Goal: Complete application form

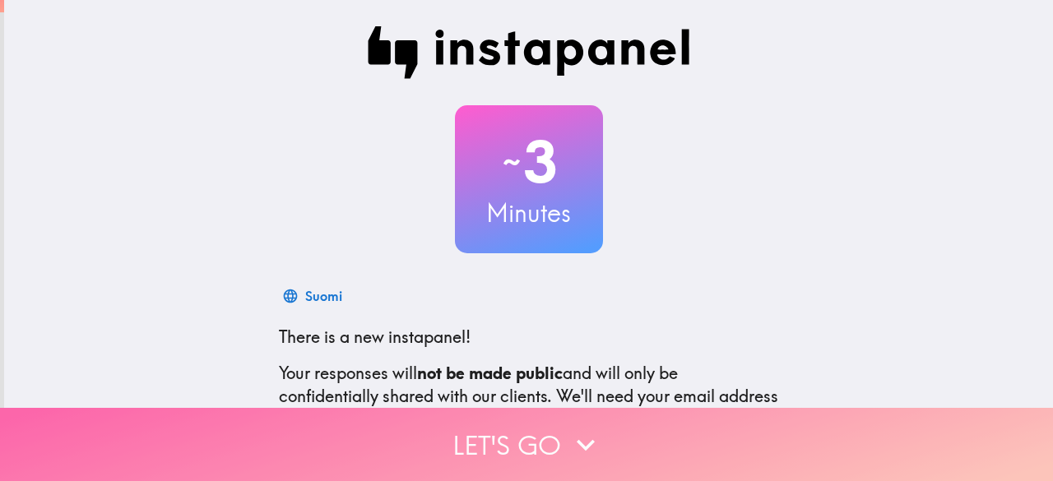
click at [577, 439] on icon "button" at bounding box center [586, 445] width 18 height 12
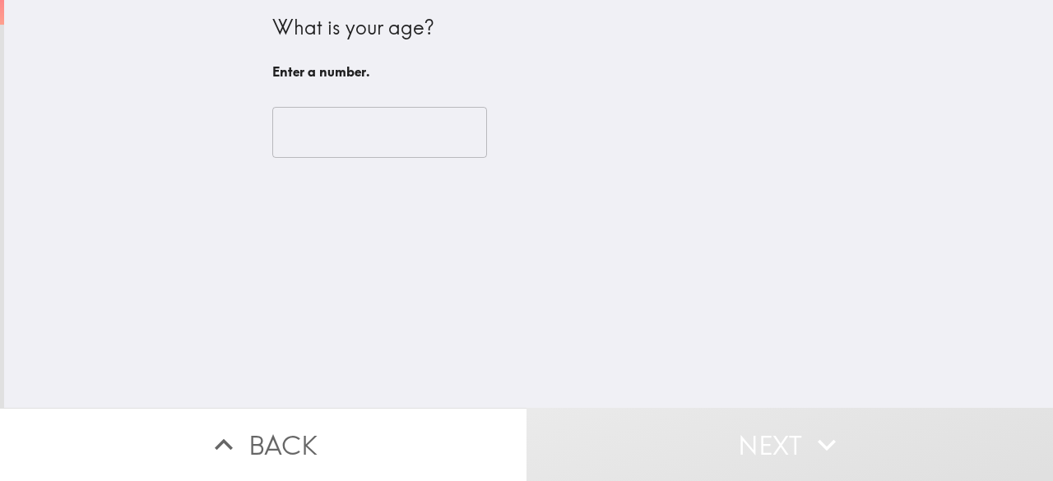
click at [403, 137] on input "number" at bounding box center [379, 132] width 215 height 51
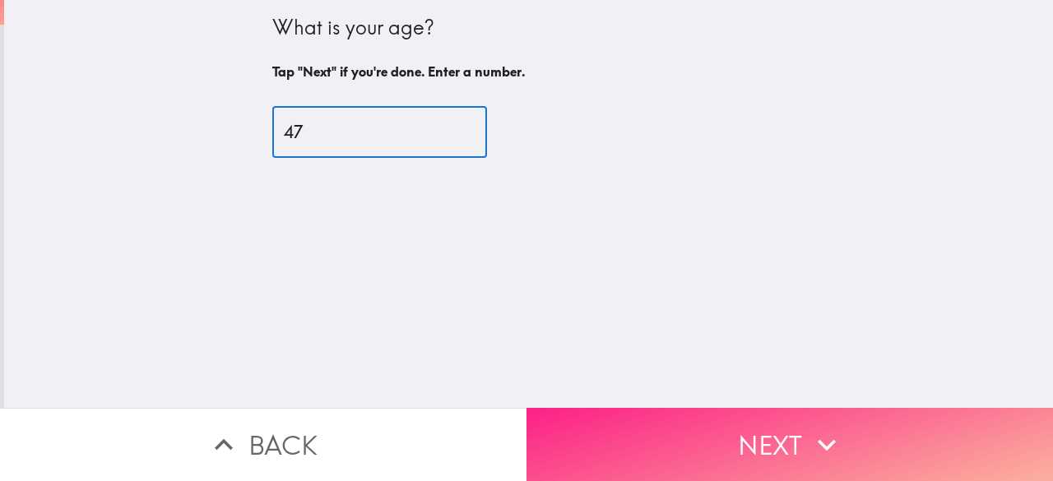
type input "47"
click at [625, 430] on button "Next" at bounding box center [789, 444] width 526 height 73
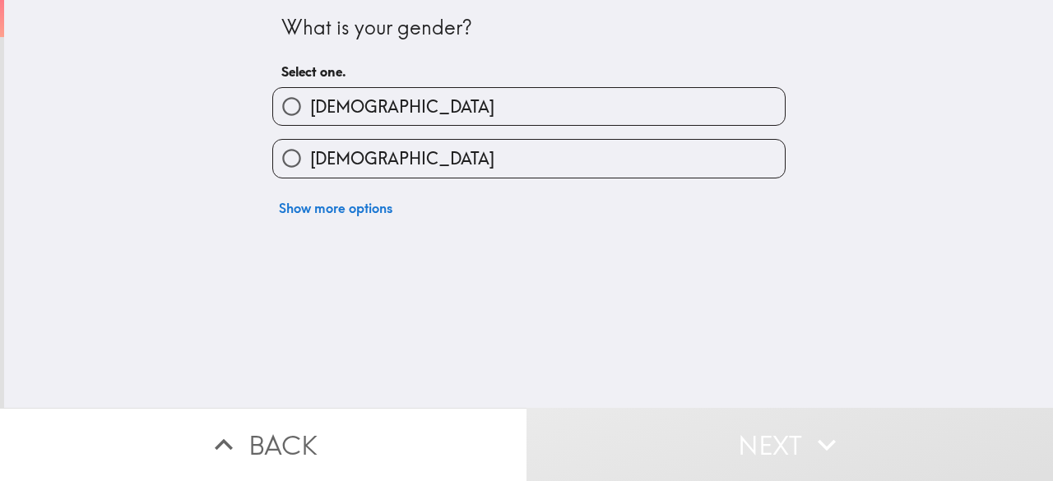
click at [515, 108] on label "[DEMOGRAPHIC_DATA]" at bounding box center [529, 106] width 512 height 37
click at [310, 108] on input "[DEMOGRAPHIC_DATA]" at bounding box center [291, 106] width 37 height 37
radio input "true"
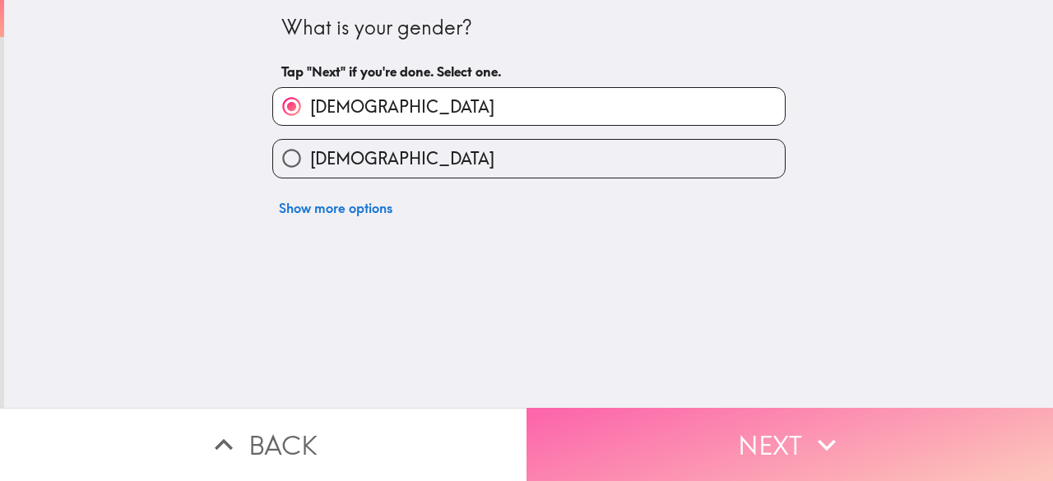
click at [571, 444] on button "Next" at bounding box center [789, 444] width 526 height 73
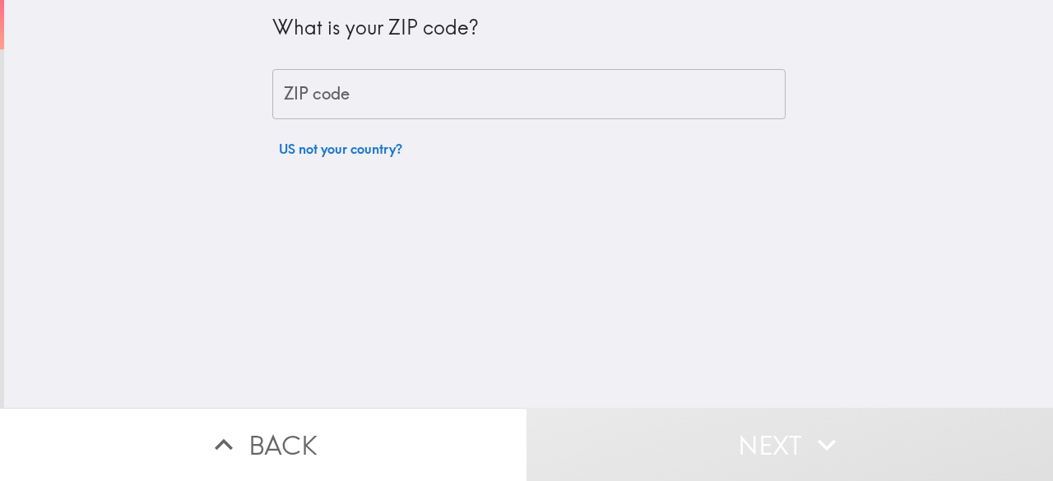
click at [415, 109] on input "ZIP code" at bounding box center [528, 94] width 513 height 51
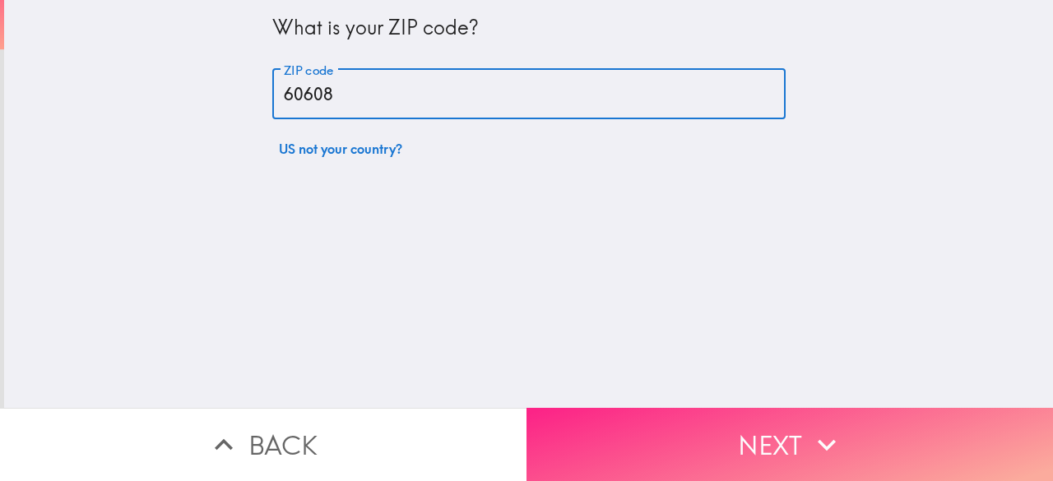
type input "60608"
click at [836, 435] on icon "button" at bounding box center [827, 445] width 36 height 36
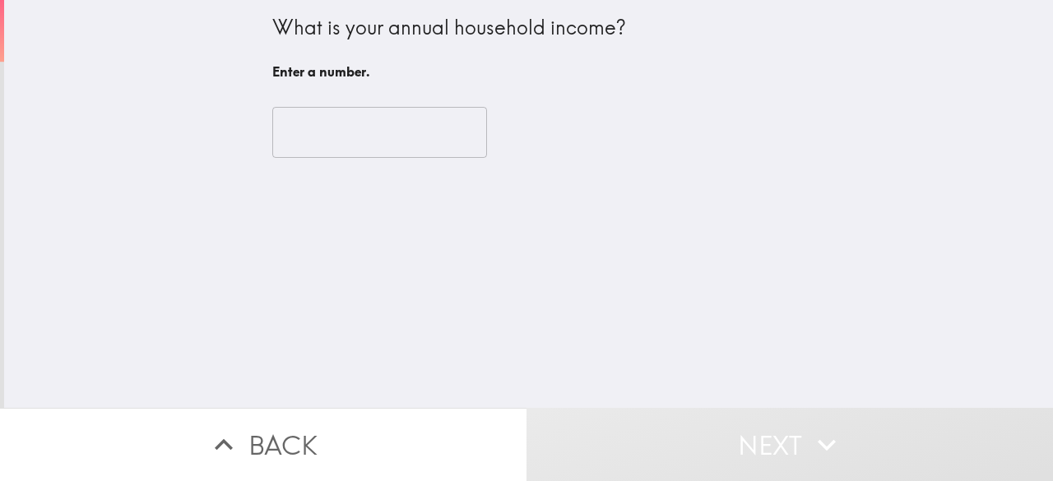
click at [390, 128] on input "number" at bounding box center [379, 132] width 215 height 51
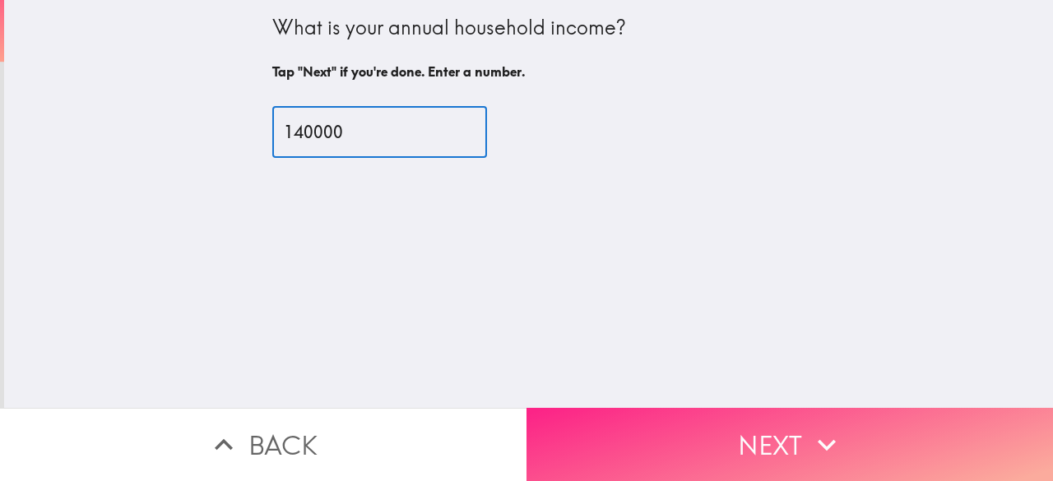
type input "140000"
click at [622, 419] on button "Next" at bounding box center [789, 444] width 526 height 73
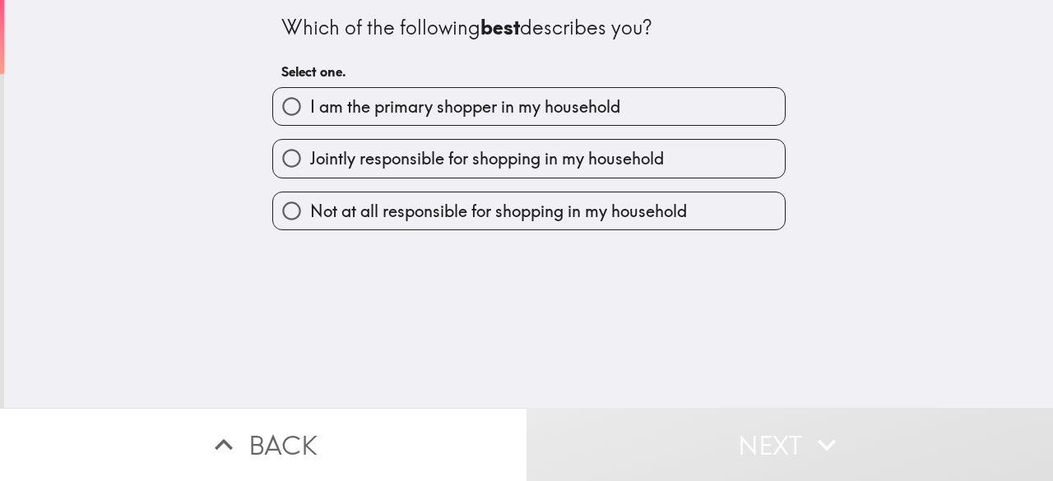
click at [426, 113] on span "I am the primary shopper in my household" at bounding box center [465, 106] width 310 height 23
click at [310, 113] on input "I am the primary shopper in my household" at bounding box center [291, 106] width 37 height 37
radio input "true"
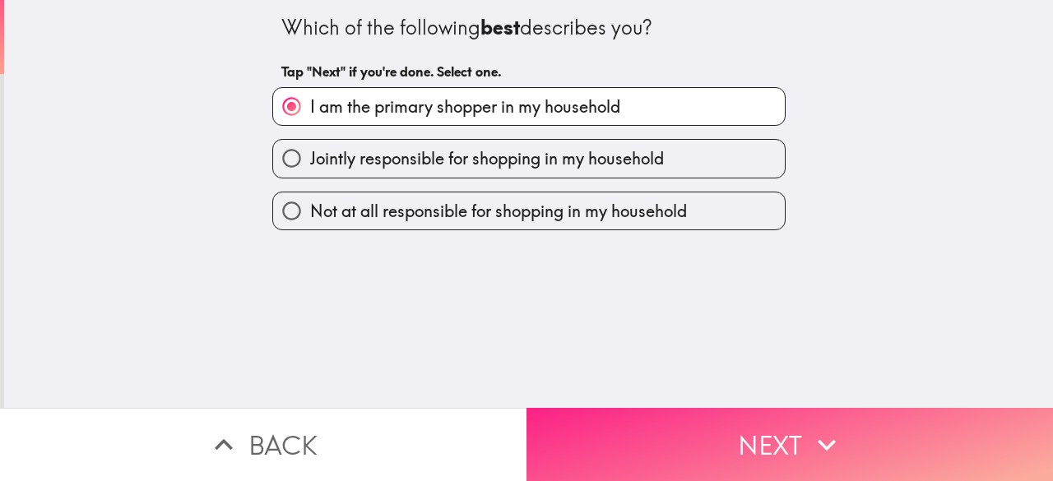
click at [648, 418] on button "Next" at bounding box center [789, 444] width 526 height 73
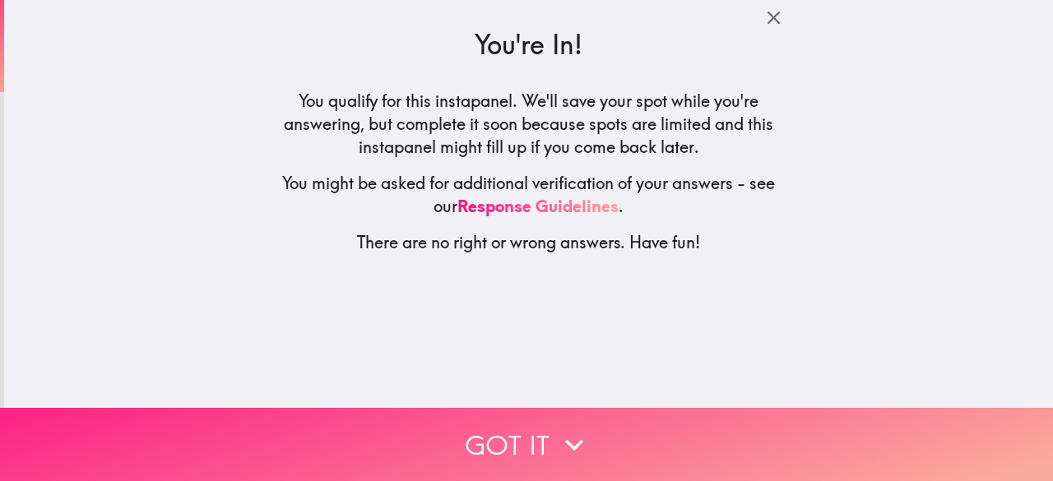
click at [617, 460] on button "Got it" at bounding box center [526, 444] width 1053 height 73
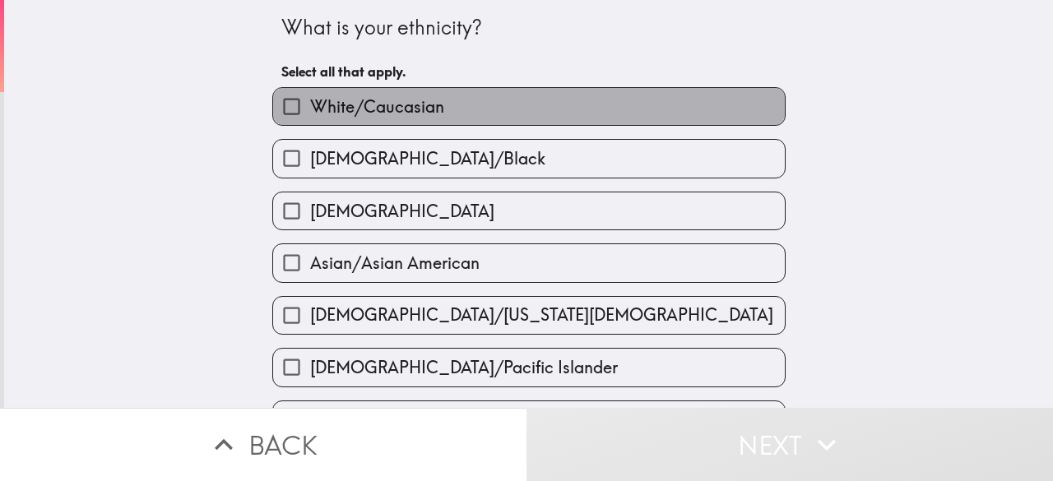
click at [613, 101] on label "White/Caucasian" at bounding box center [529, 106] width 512 height 37
click at [310, 101] on input "White/Caucasian" at bounding box center [291, 106] width 37 height 37
checkbox input "true"
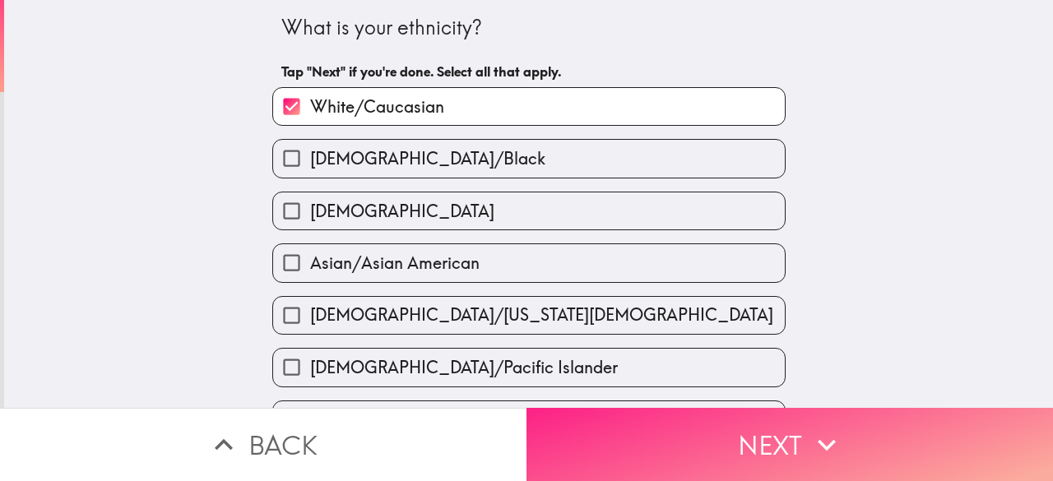
click at [673, 444] on button "Next" at bounding box center [789, 444] width 526 height 73
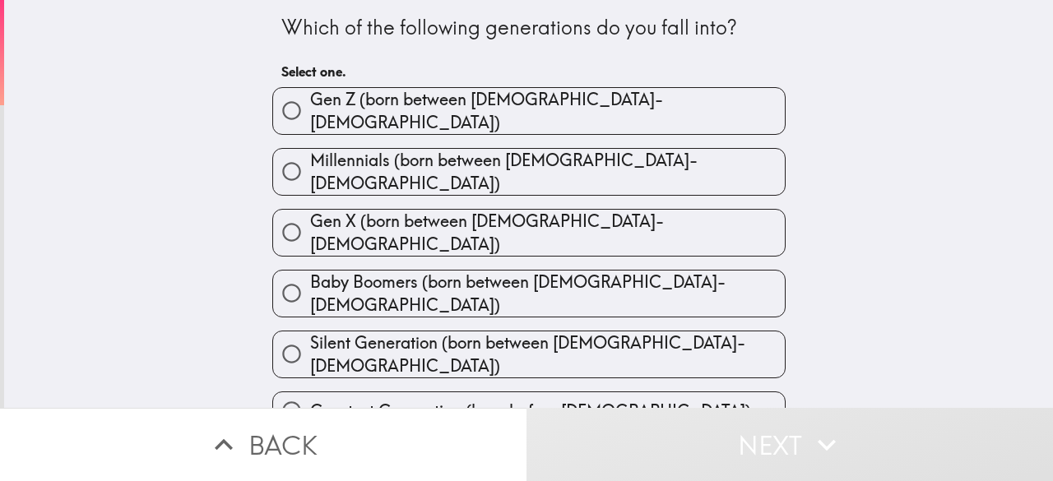
click at [606, 119] on label "Gen Z (born between [DEMOGRAPHIC_DATA]-[DEMOGRAPHIC_DATA])" at bounding box center [529, 111] width 512 height 46
click at [310, 119] on input "Gen Z (born between [DEMOGRAPHIC_DATA]-[DEMOGRAPHIC_DATA])" at bounding box center [291, 110] width 37 height 37
radio input "true"
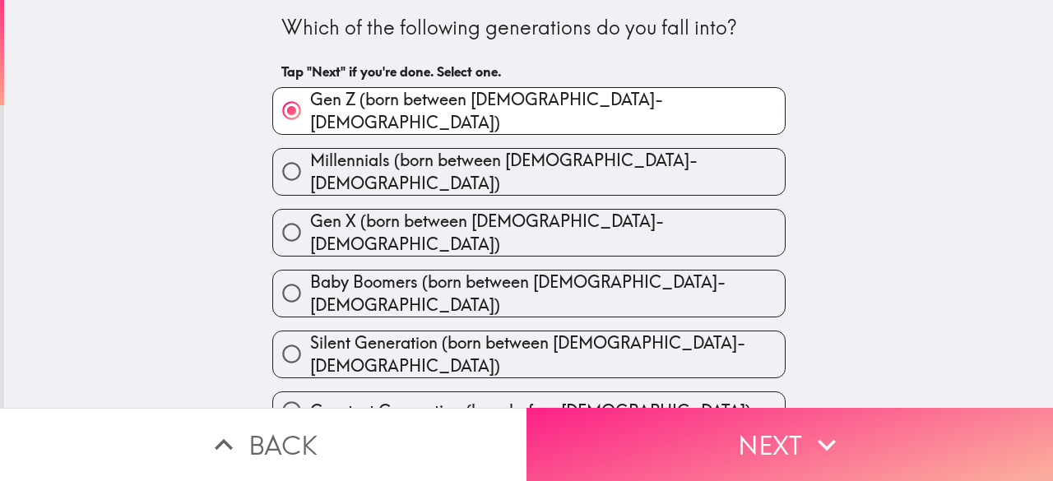
click at [670, 423] on button "Next" at bounding box center [789, 444] width 526 height 73
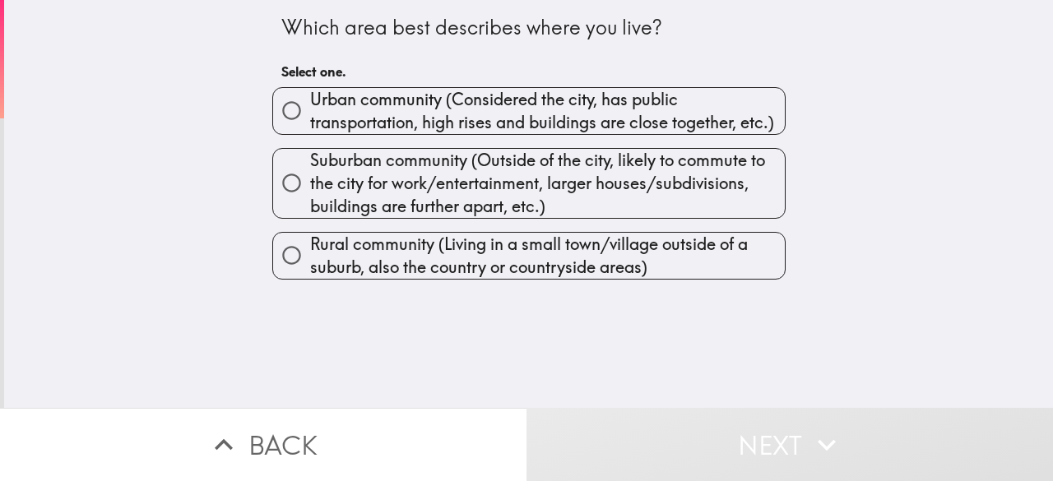
click at [706, 115] on span "Urban community (Considered the city, has public transportation, high rises and…" at bounding box center [547, 111] width 475 height 46
click at [310, 115] on input "Urban community (Considered the city, has public transportation, high rises and…" at bounding box center [291, 110] width 37 height 37
radio input "true"
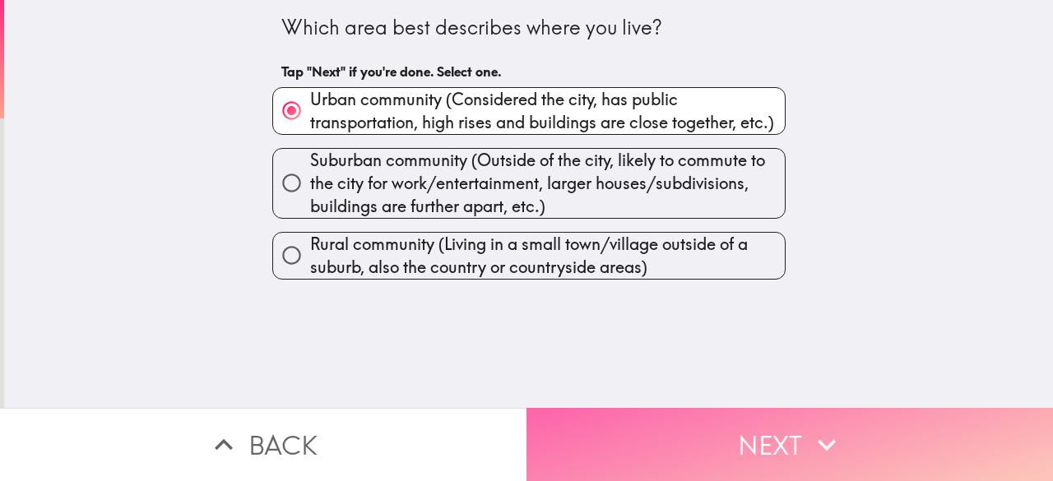
click at [652, 435] on button "Next" at bounding box center [789, 444] width 526 height 73
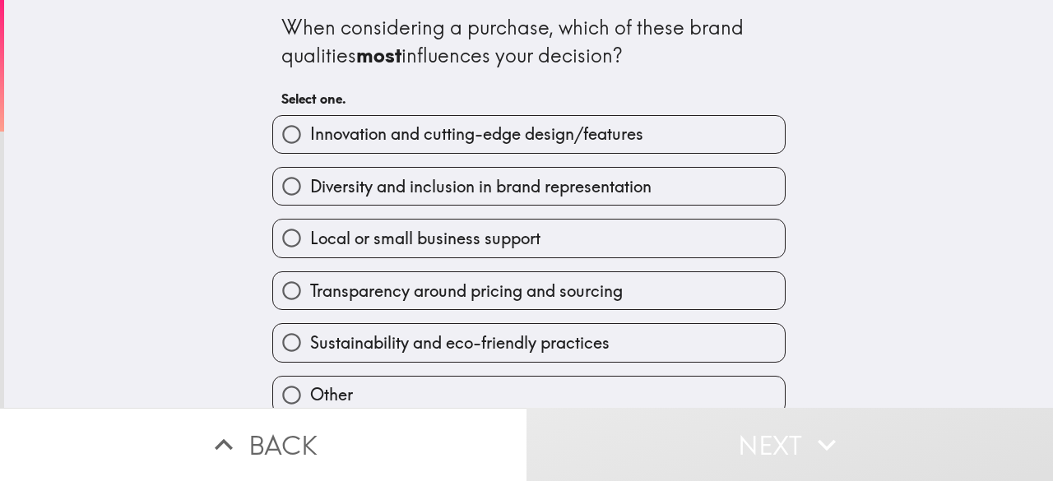
click at [620, 141] on span "Innovation and cutting-edge design/features" at bounding box center [476, 134] width 333 height 23
click at [310, 141] on input "Innovation and cutting-edge design/features" at bounding box center [291, 134] width 37 height 37
radio input "true"
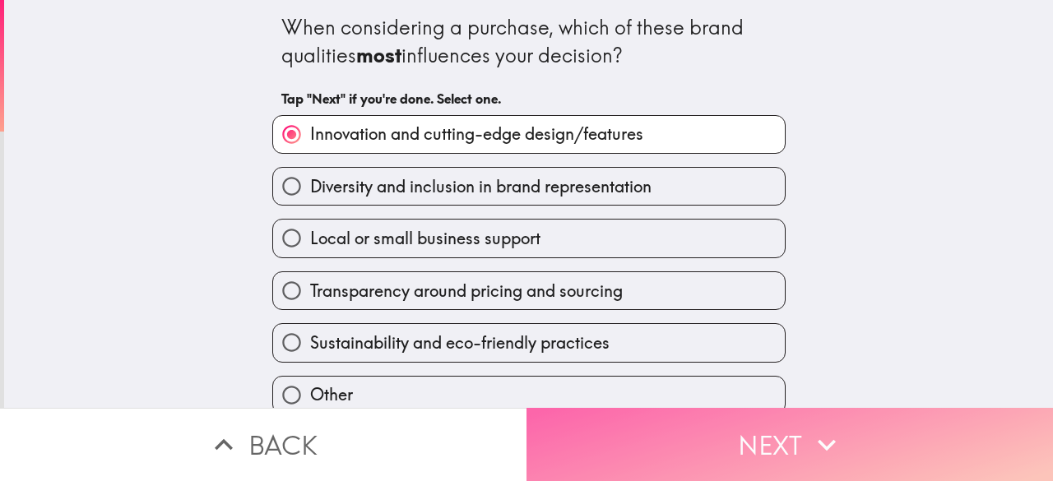
click at [645, 426] on button "Next" at bounding box center [789, 444] width 526 height 73
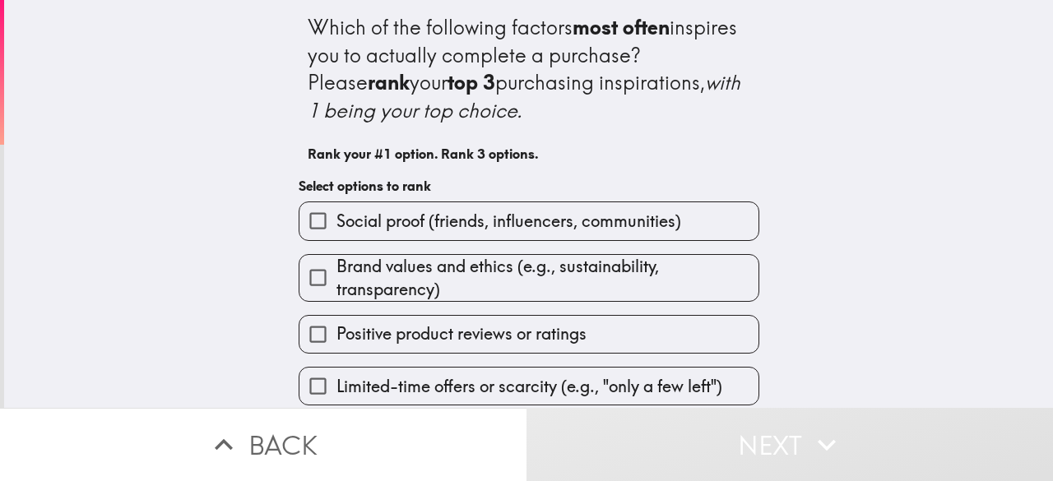
click at [630, 231] on span "Social proof (friends, influencers, communities)" at bounding box center [508, 221] width 345 height 23
click at [336, 231] on input "Social proof (friends, influencers, communities)" at bounding box center [317, 220] width 37 height 37
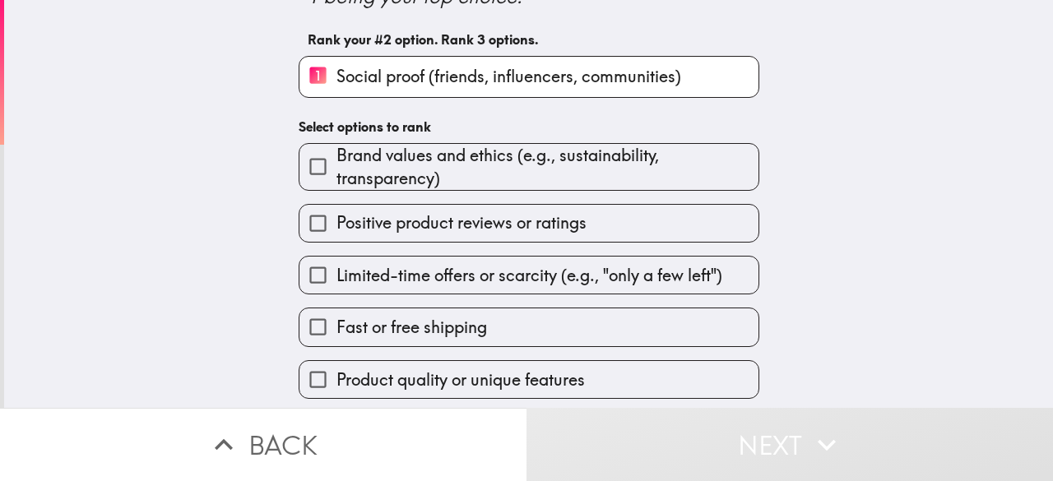
scroll to position [165, 0]
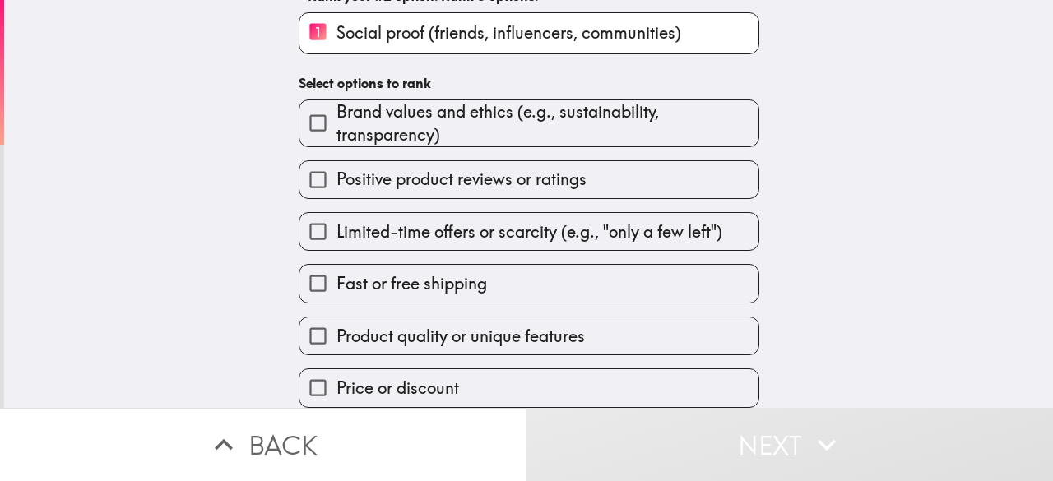
click at [617, 233] on span "Limited-time offers or scarcity (e.g., "only a few left")" at bounding box center [529, 231] width 386 height 23
click at [336, 233] on input "Limited-time offers or scarcity (e.g., "only a few left")" at bounding box center [317, 231] width 37 height 37
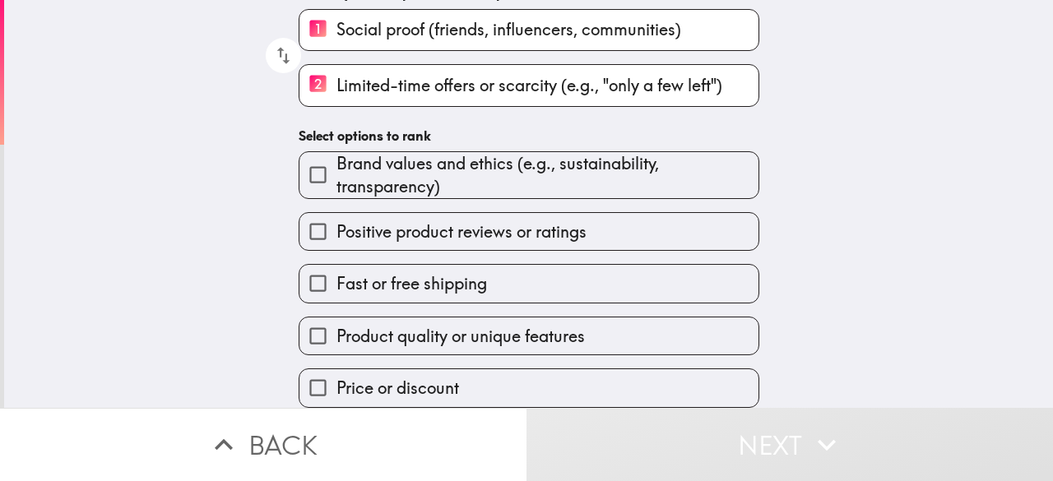
click at [626, 185] on span "Brand values and ethics (e.g., sustainability, transparency)" at bounding box center [547, 175] width 422 height 46
click at [336, 185] on input "Brand values and ethics (e.g., sustainability, transparency)" at bounding box center [317, 174] width 37 height 37
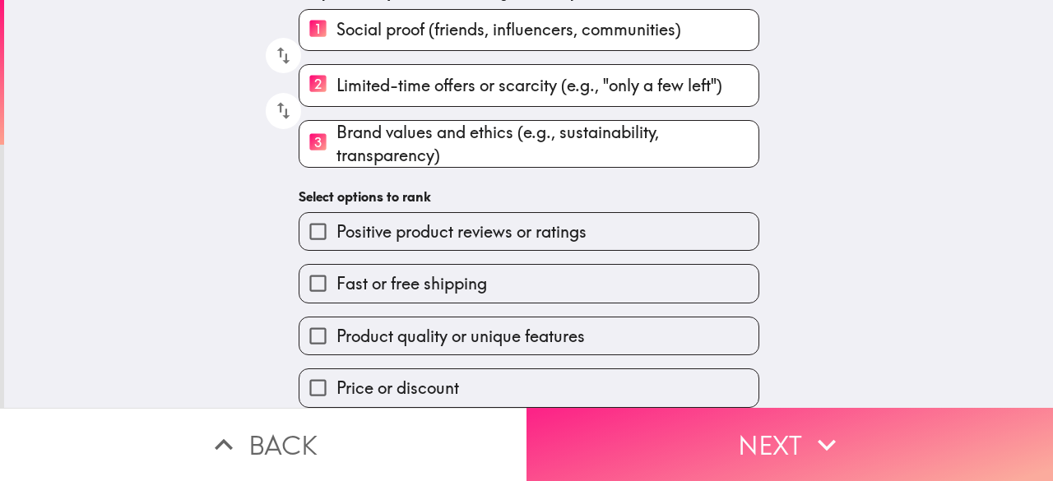
click at [698, 445] on button "Next" at bounding box center [789, 444] width 526 height 73
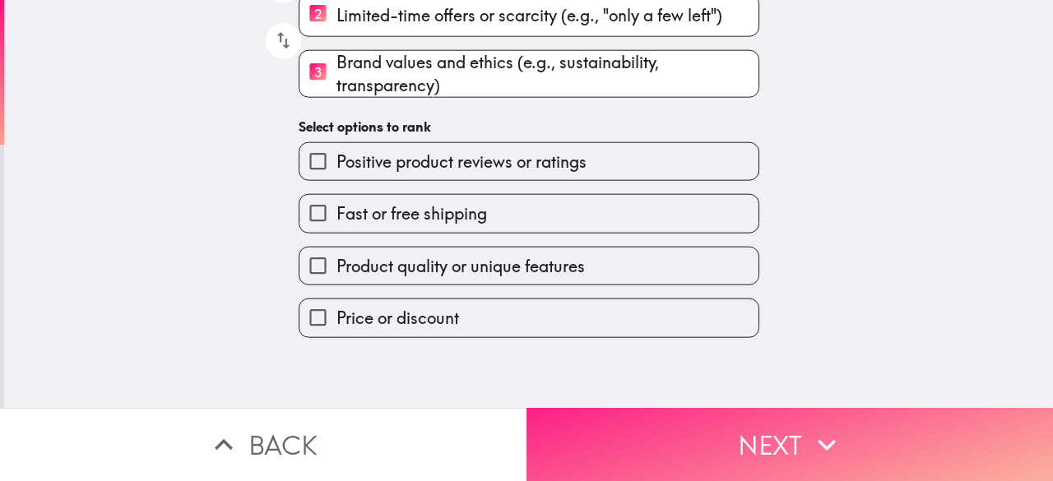
scroll to position [0, 0]
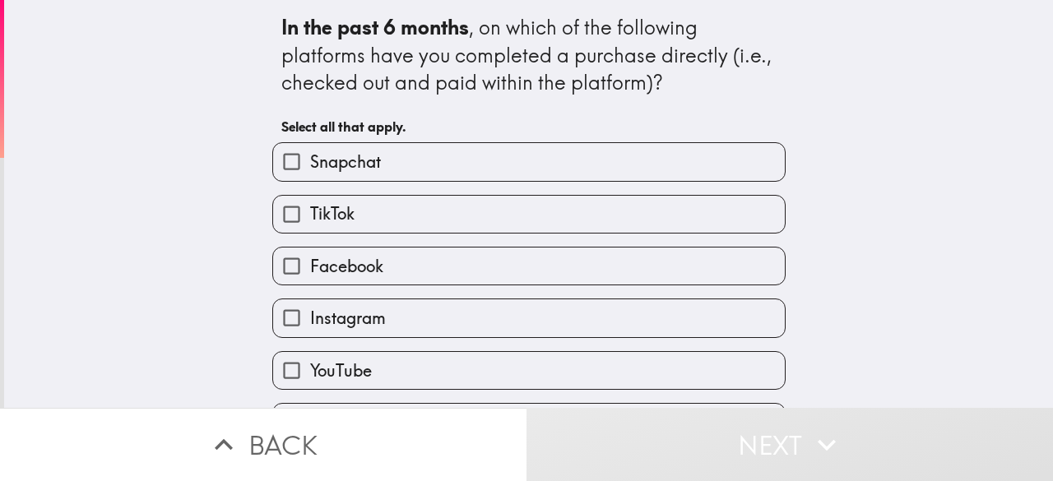
click at [673, 173] on label "Snapchat" at bounding box center [529, 161] width 512 height 37
click at [310, 173] on input "Snapchat" at bounding box center [291, 161] width 37 height 37
checkbox input "true"
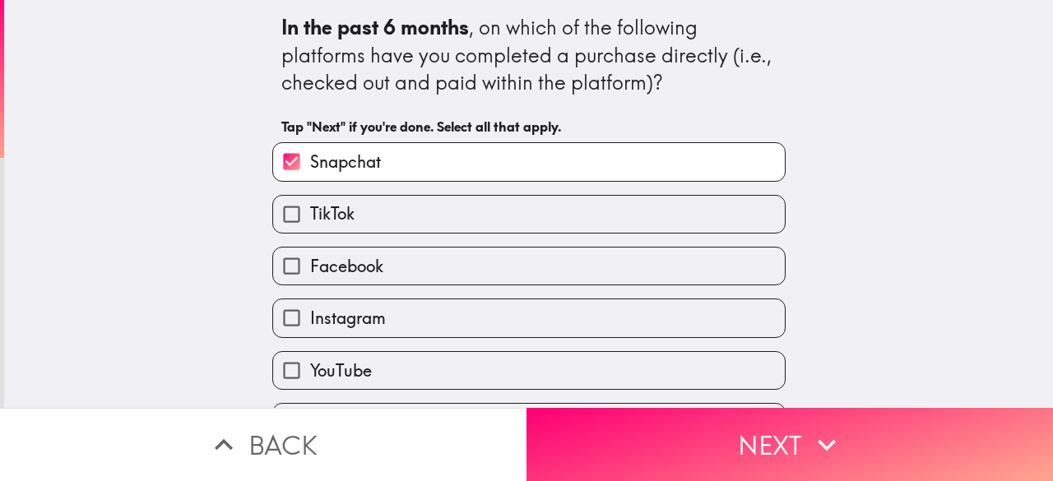
click at [630, 284] on label "Facebook" at bounding box center [529, 266] width 512 height 37
click at [310, 284] on input "Facebook" at bounding box center [291, 266] width 37 height 37
checkbox input "true"
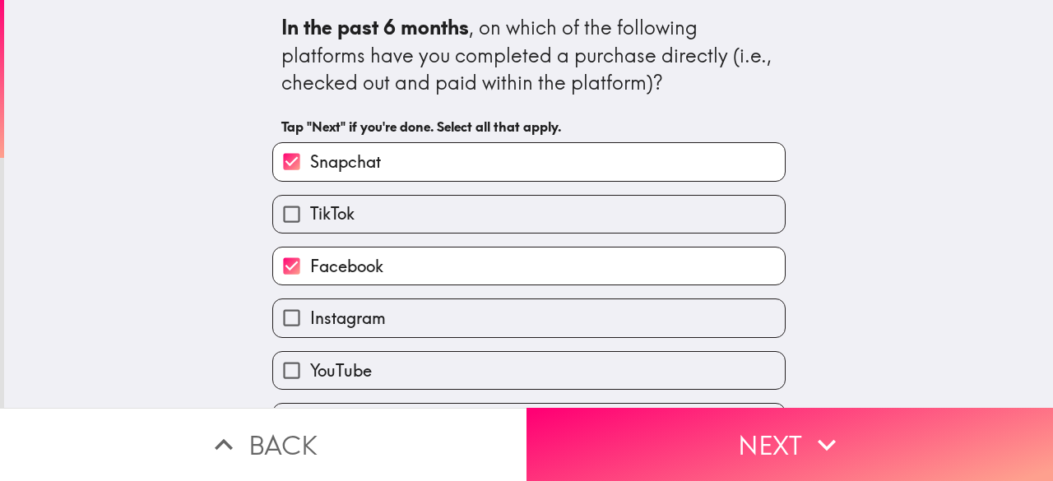
click at [624, 321] on label "Instagram" at bounding box center [529, 317] width 512 height 37
click at [310, 321] on input "Instagram" at bounding box center [291, 317] width 37 height 37
checkbox input "true"
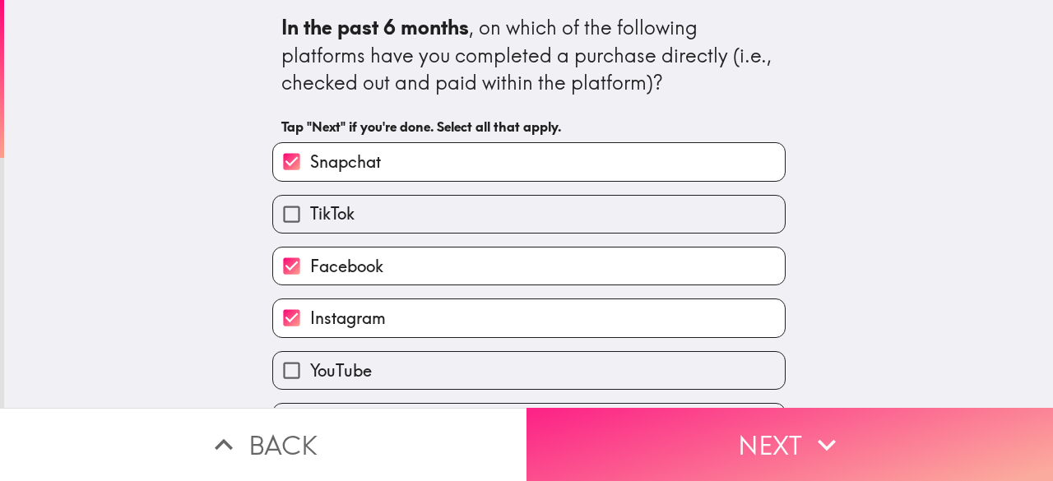
click at [656, 432] on button "Next" at bounding box center [789, 444] width 526 height 73
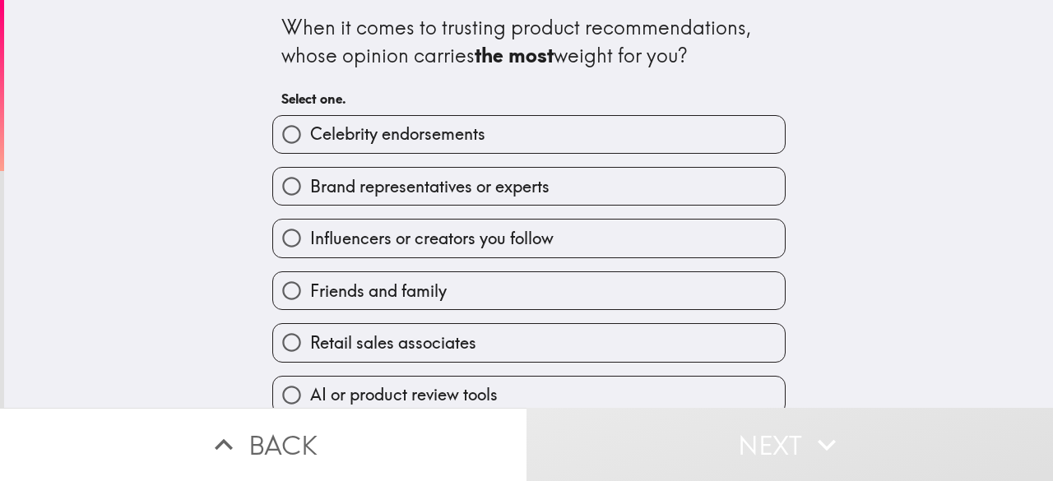
click at [628, 188] on label "Brand representatives or experts" at bounding box center [529, 186] width 512 height 37
click at [310, 188] on input "Brand representatives or experts" at bounding box center [291, 186] width 37 height 37
radio input "true"
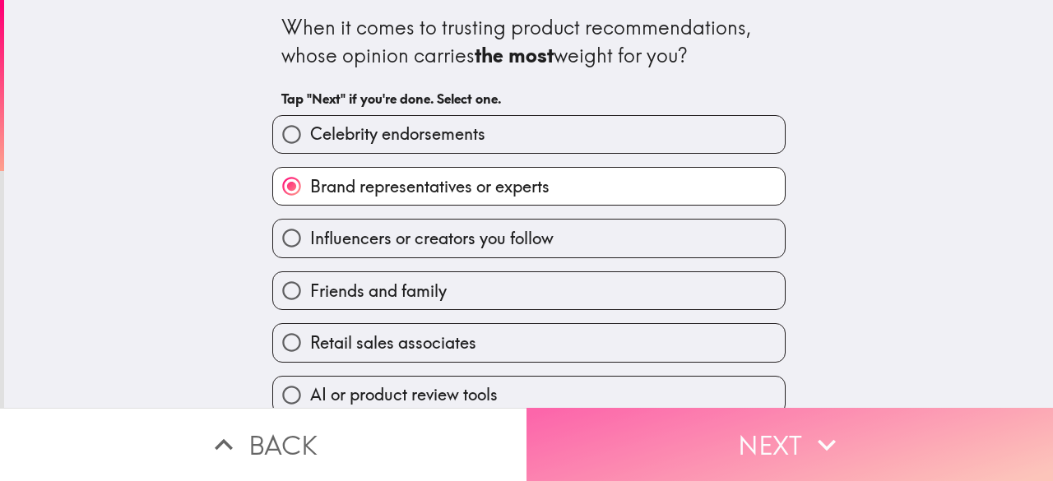
click at [656, 429] on button "Next" at bounding box center [789, 444] width 526 height 73
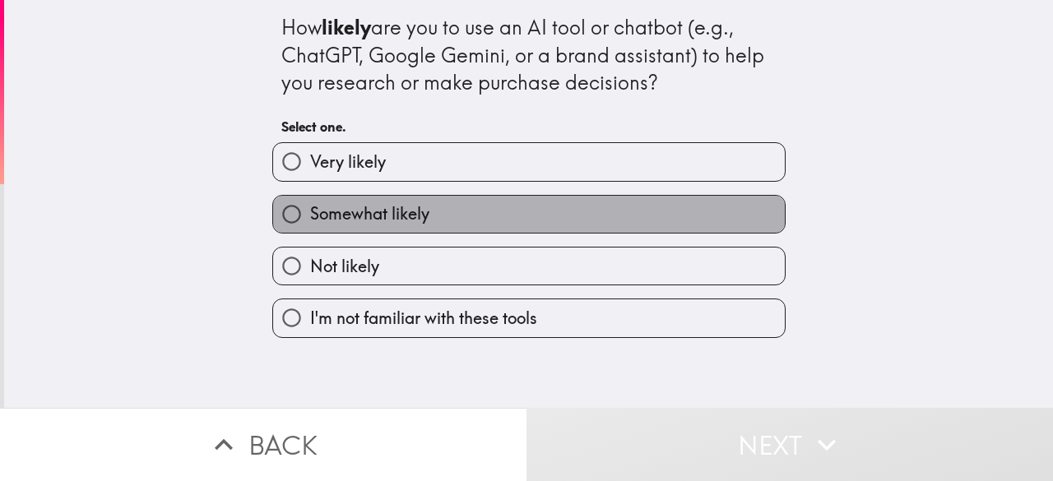
click at [564, 218] on label "Somewhat likely" at bounding box center [529, 214] width 512 height 37
click at [310, 218] on input "Somewhat likely" at bounding box center [291, 214] width 37 height 37
radio input "true"
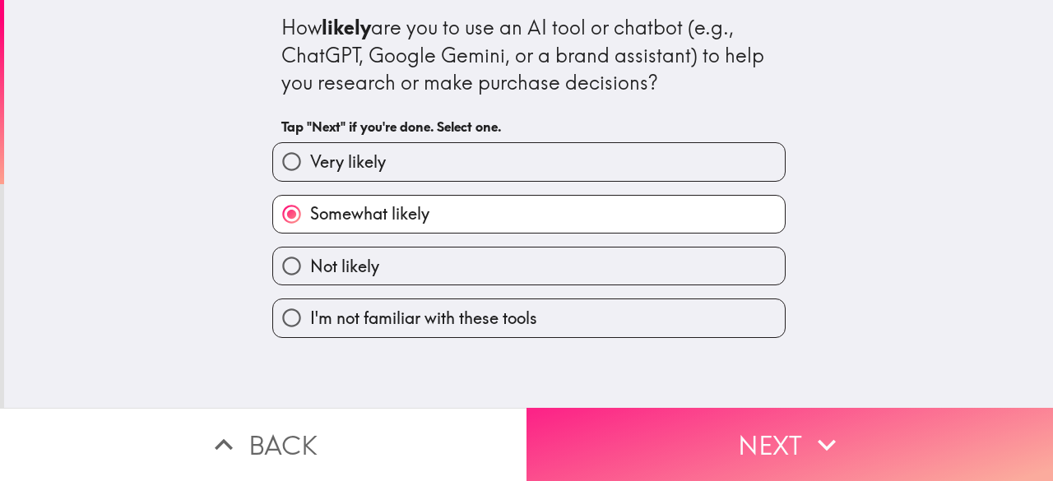
click at [666, 440] on button "Next" at bounding box center [789, 444] width 526 height 73
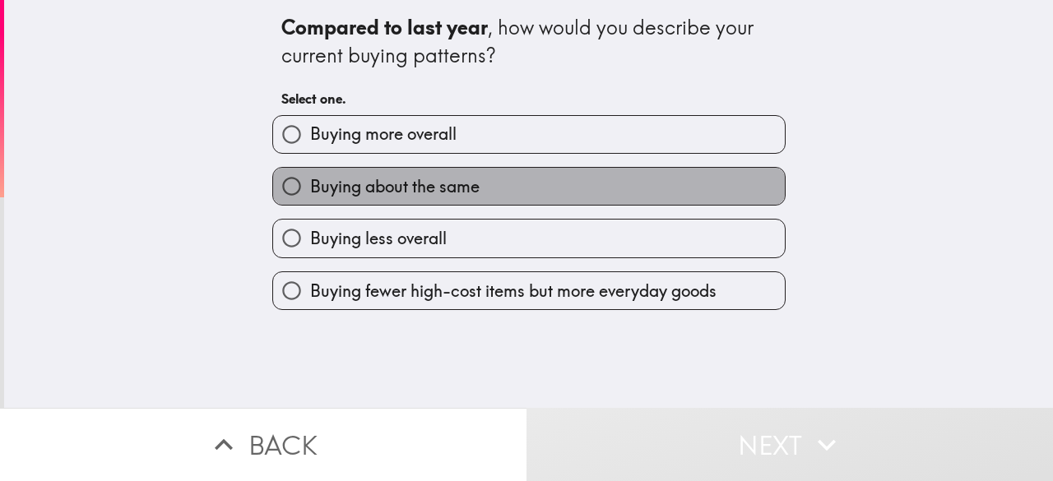
click at [596, 192] on label "Buying about the same" at bounding box center [529, 186] width 512 height 37
click at [310, 192] on input "Buying about the same" at bounding box center [291, 186] width 37 height 37
radio input "true"
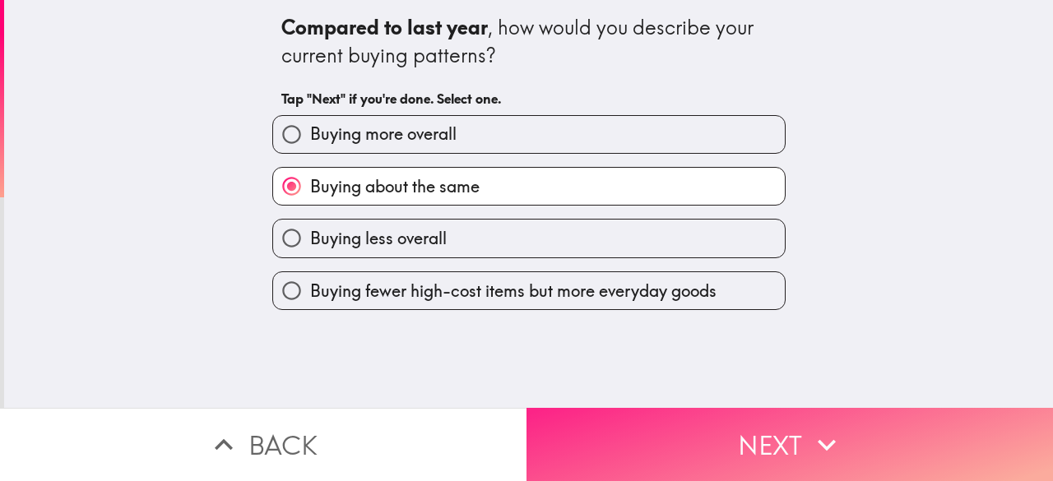
click at [625, 428] on button "Next" at bounding box center [789, 444] width 526 height 73
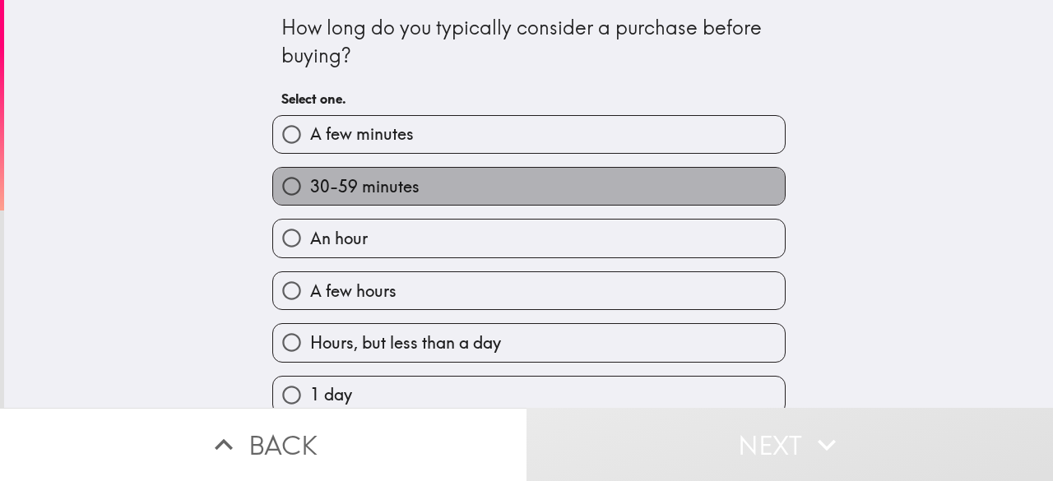
click at [599, 180] on label "30-59 minutes" at bounding box center [529, 186] width 512 height 37
click at [310, 180] on input "30-59 minutes" at bounding box center [291, 186] width 37 height 37
radio input "true"
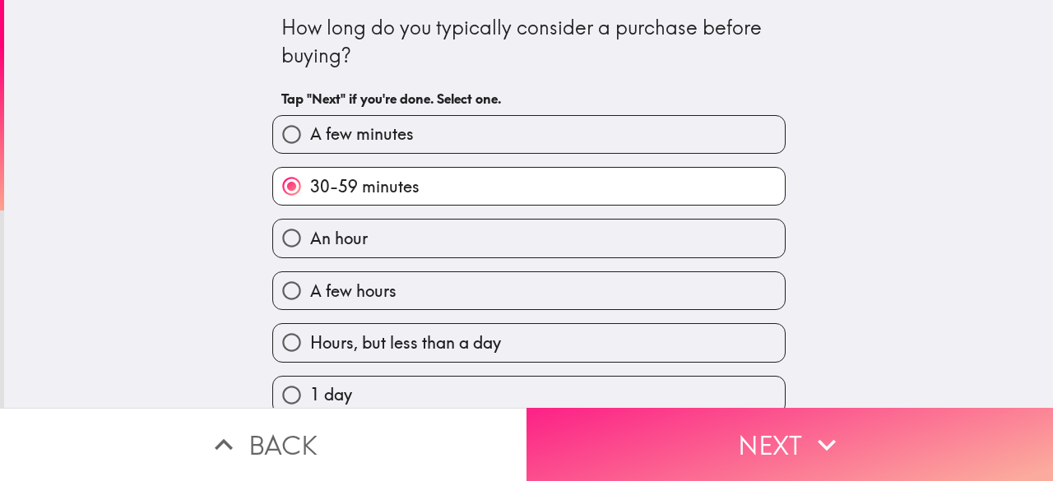
click at [607, 448] on button "Next" at bounding box center [789, 444] width 526 height 73
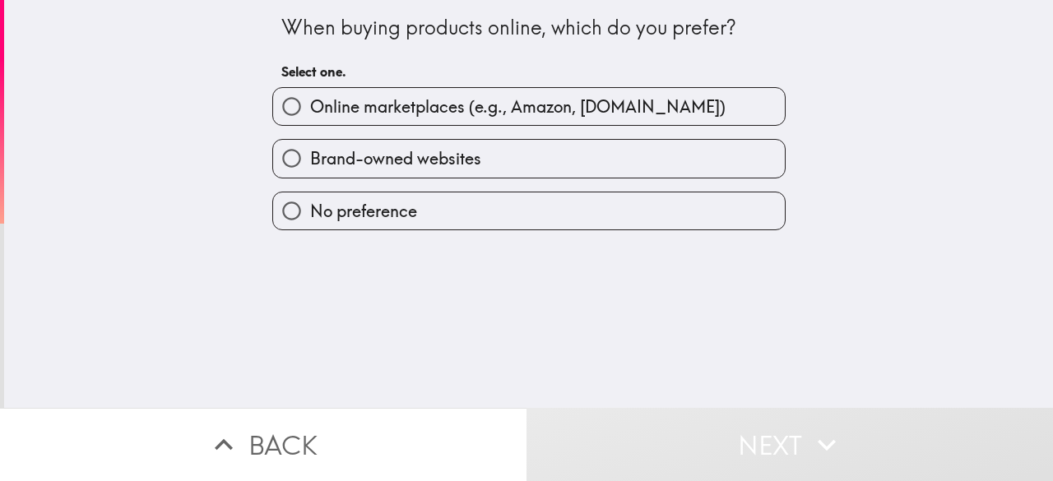
click at [568, 114] on span "Online marketplaces (e.g., Amazon, [DOMAIN_NAME])" at bounding box center [517, 106] width 415 height 23
click at [310, 114] on input "Online marketplaces (e.g., Amazon, [DOMAIN_NAME])" at bounding box center [291, 106] width 37 height 37
radio input "true"
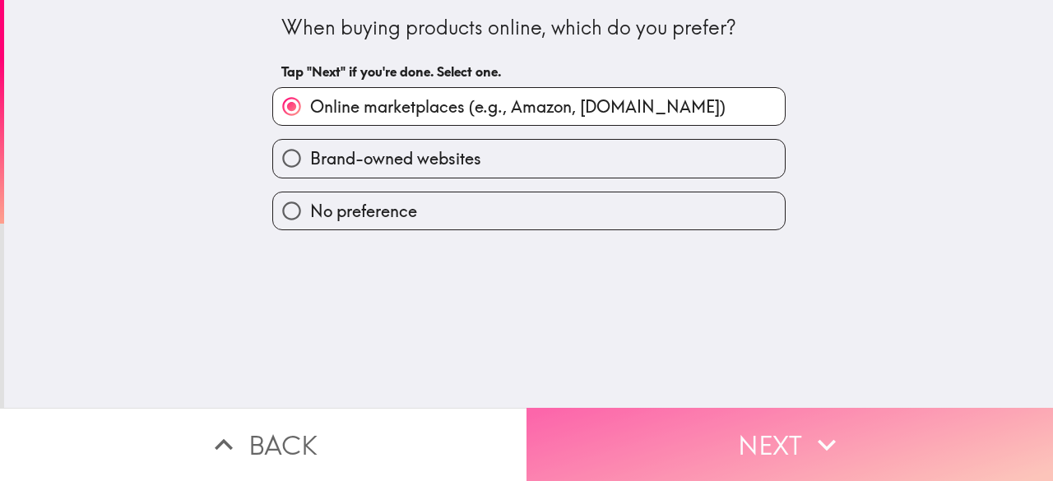
click at [619, 424] on button "Next" at bounding box center [789, 444] width 526 height 73
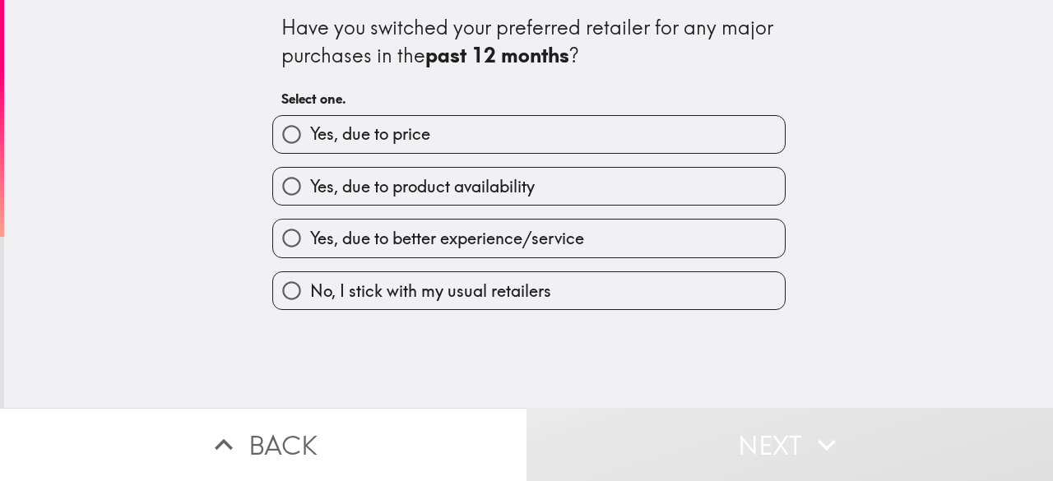
click at [569, 146] on label "Yes, due to price" at bounding box center [529, 134] width 512 height 37
click at [310, 146] on input "Yes, due to price" at bounding box center [291, 134] width 37 height 37
radio input "true"
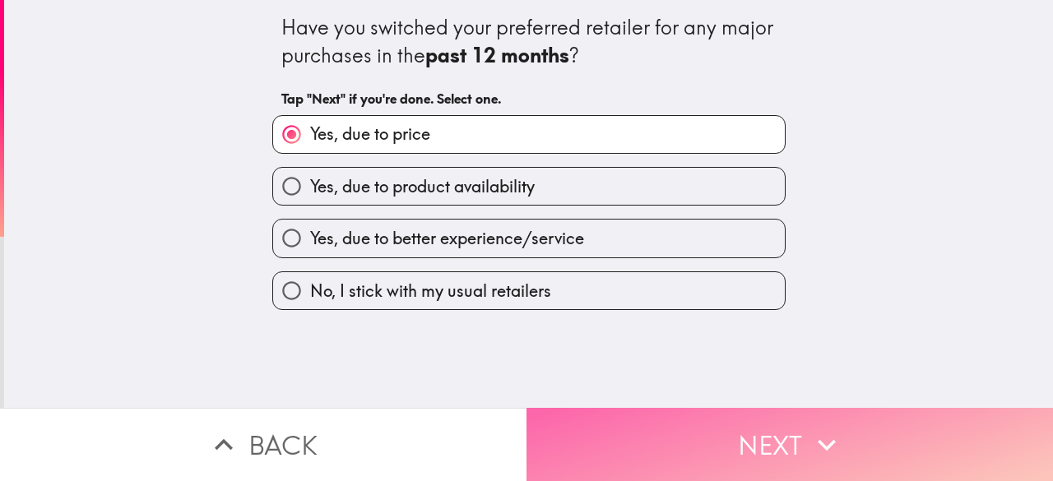
click at [614, 437] on button "Next" at bounding box center [789, 444] width 526 height 73
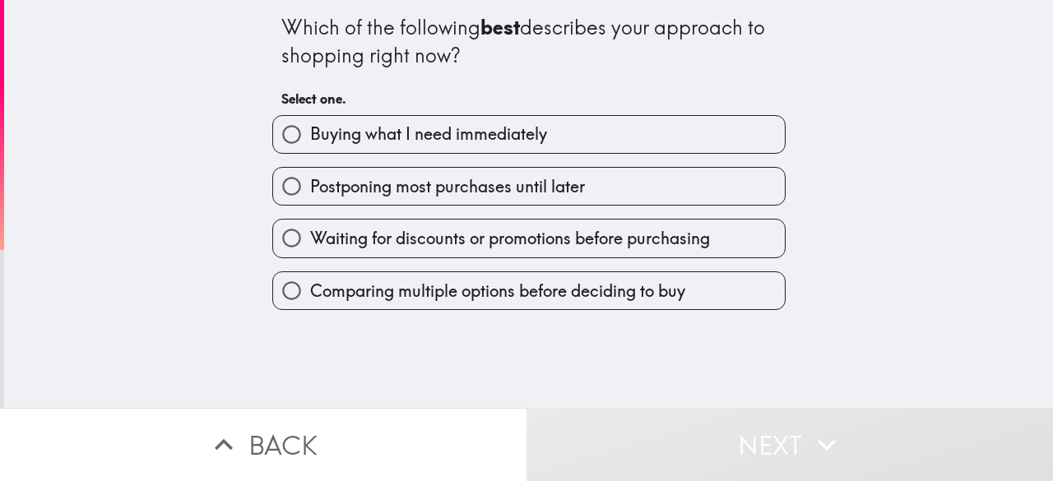
click at [581, 185] on label "Postponing most purchases until later" at bounding box center [529, 186] width 512 height 37
click at [310, 185] on input "Postponing most purchases until later" at bounding box center [291, 186] width 37 height 37
radio input "true"
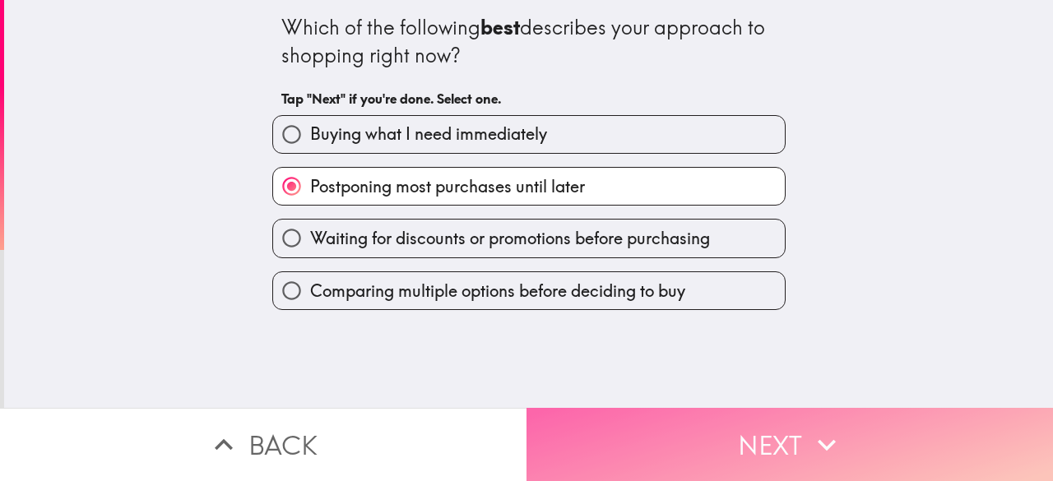
click at [614, 437] on button "Next" at bounding box center [789, 444] width 526 height 73
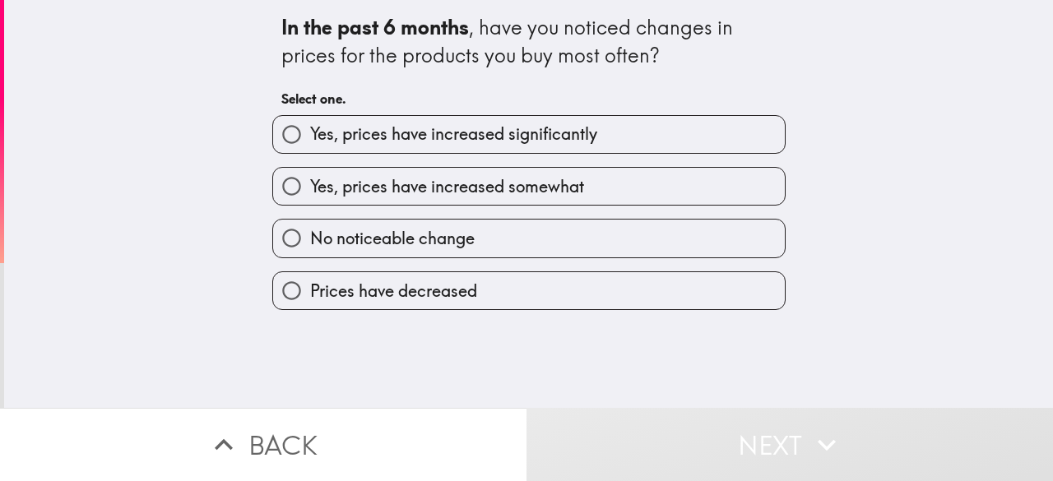
click at [567, 175] on label "Yes, prices have increased somewhat" at bounding box center [529, 186] width 512 height 37
click at [310, 175] on input "Yes, prices have increased somewhat" at bounding box center [291, 186] width 37 height 37
radio input "true"
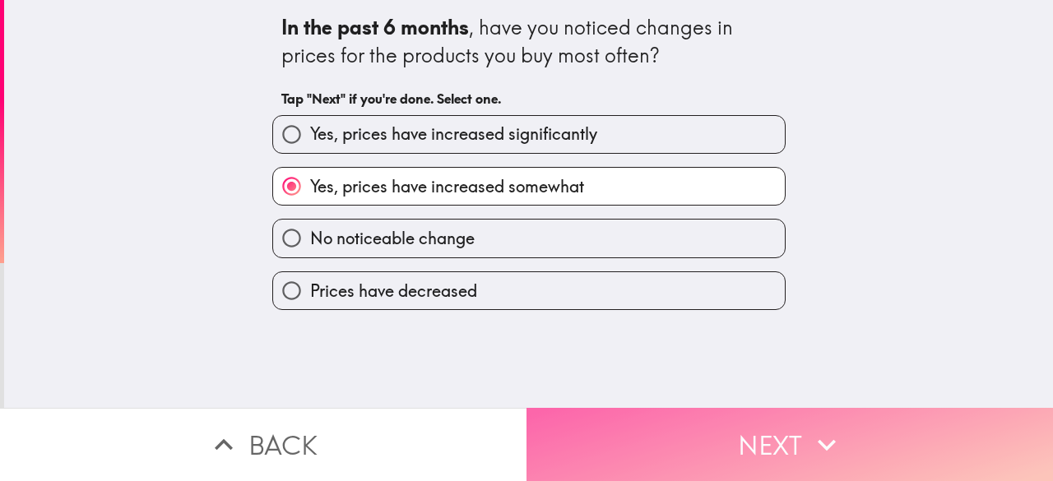
click at [594, 431] on button "Next" at bounding box center [789, 444] width 526 height 73
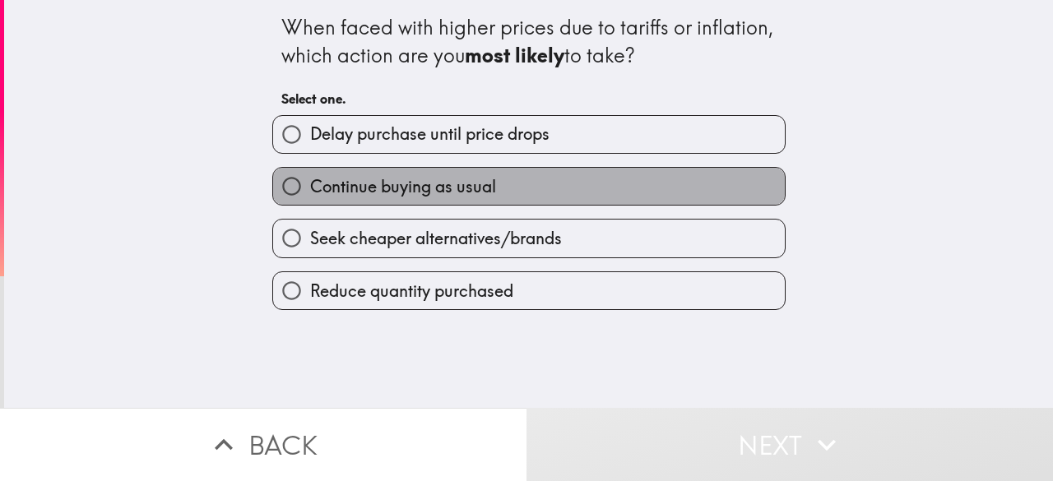
click at [587, 169] on label "Continue buying as usual" at bounding box center [529, 186] width 512 height 37
click at [310, 169] on input "Continue buying as usual" at bounding box center [291, 186] width 37 height 37
radio input "true"
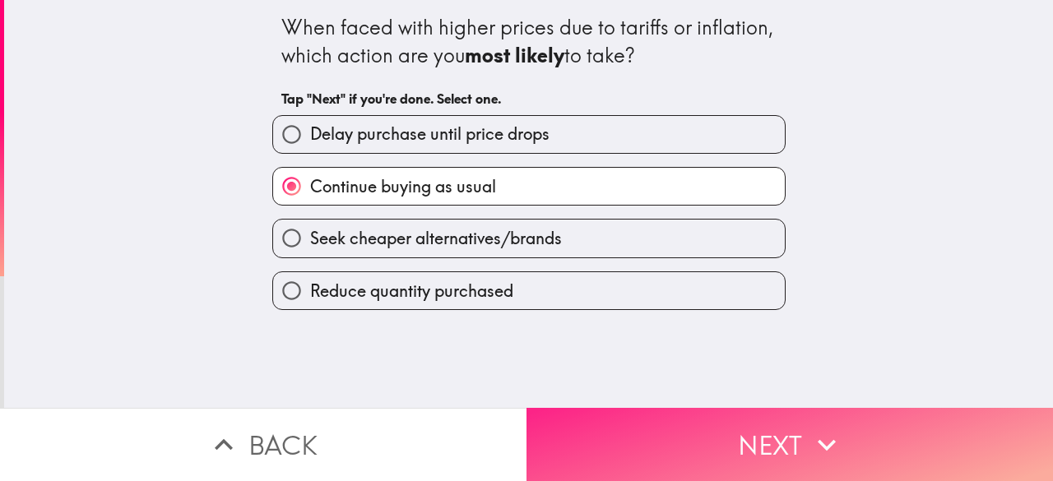
click at [616, 449] on button "Next" at bounding box center [789, 444] width 526 height 73
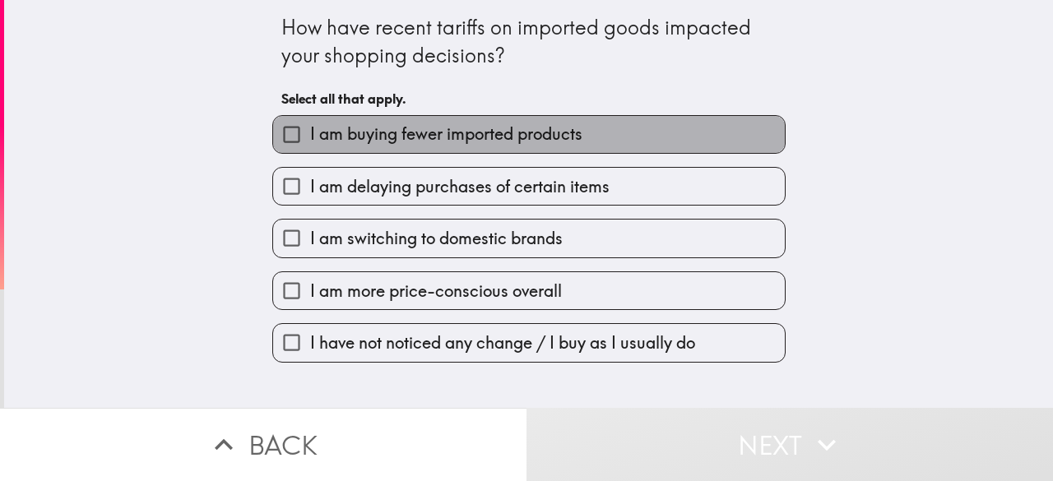
click at [631, 135] on label "I am buying fewer imported products" at bounding box center [529, 134] width 512 height 37
click at [310, 135] on input "I am buying fewer imported products" at bounding box center [291, 134] width 37 height 37
checkbox input "true"
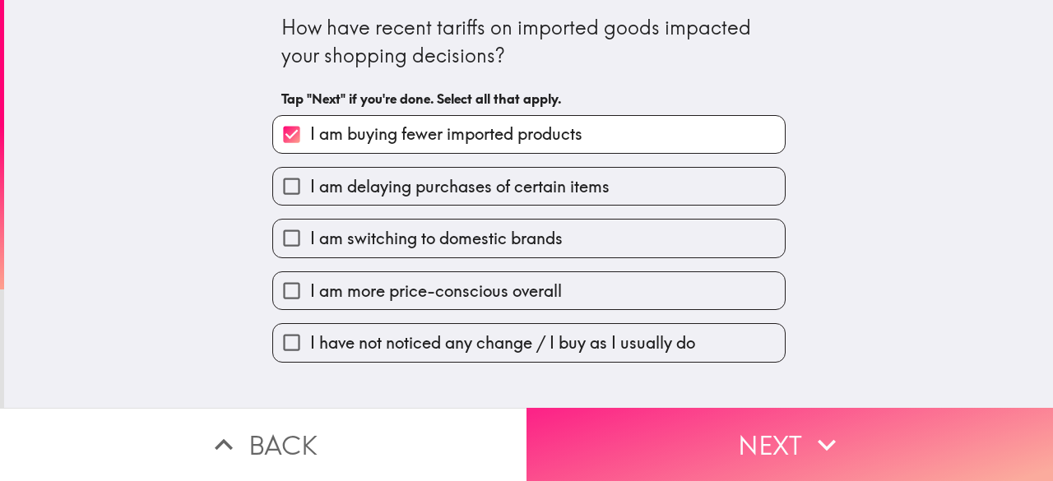
click at [648, 442] on button "Next" at bounding box center [789, 444] width 526 height 73
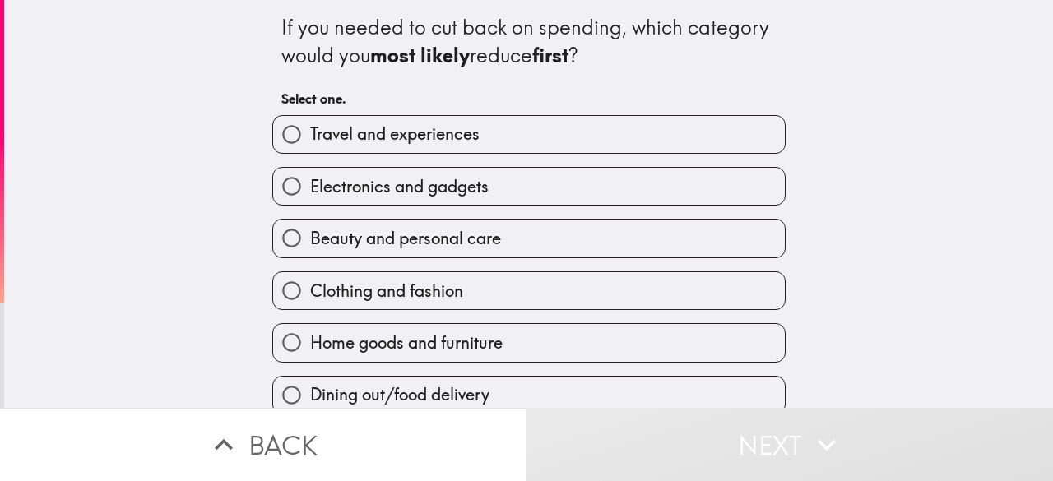
click at [611, 184] on label "Electronics and gadgets" at bounding box center [529, 186] width 512 height 37
click at [310, 184] on input "Electronics and gadgets" at bounding box center [291, 186] width 37 height 37
radio input "true"
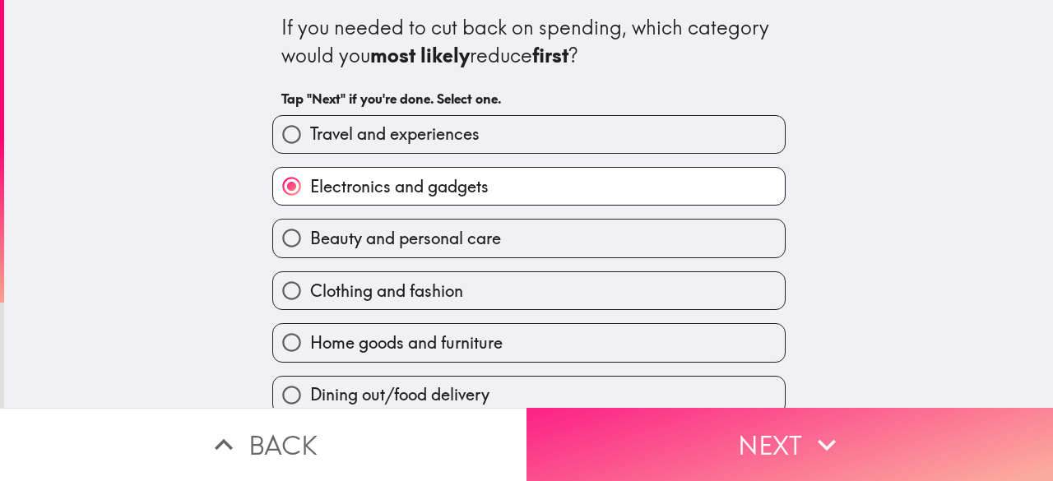
click at [721, 425] on button "Next" at bounding box center [789, 444] width 526 height 73
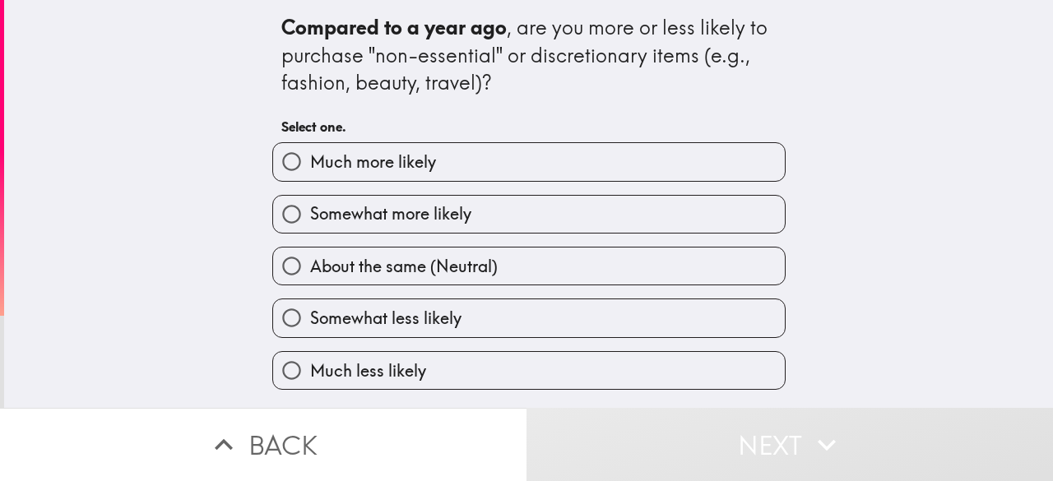
click at [576, 221] on label "Somewhat more likely" at bounding box center [529, 214] width 512 height 37
click at [310, 221] on input "Somewhat more likely" at bounding box center [291, 214] width 37 height 37
radio input "true"
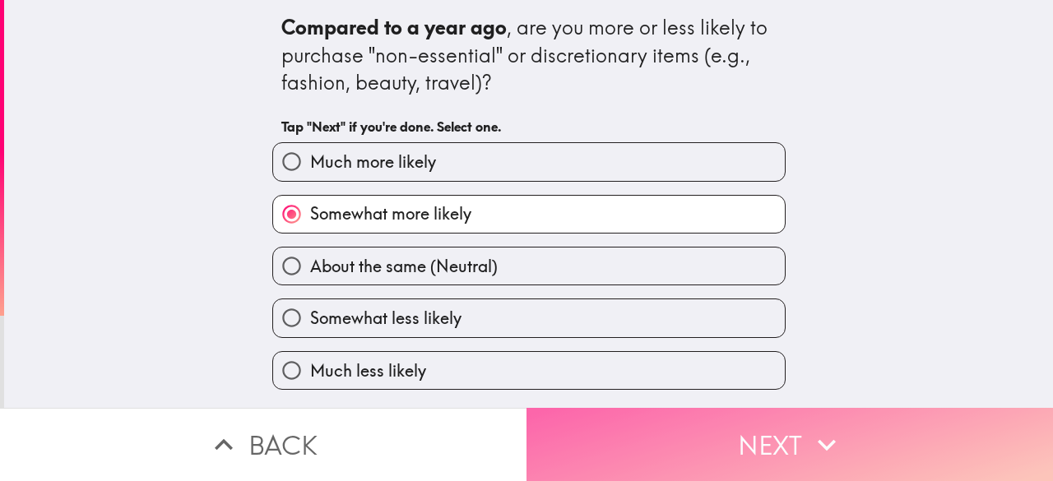
click at [613, 450] on button "Next" at bounding box center [789, 444] width 526 height 73
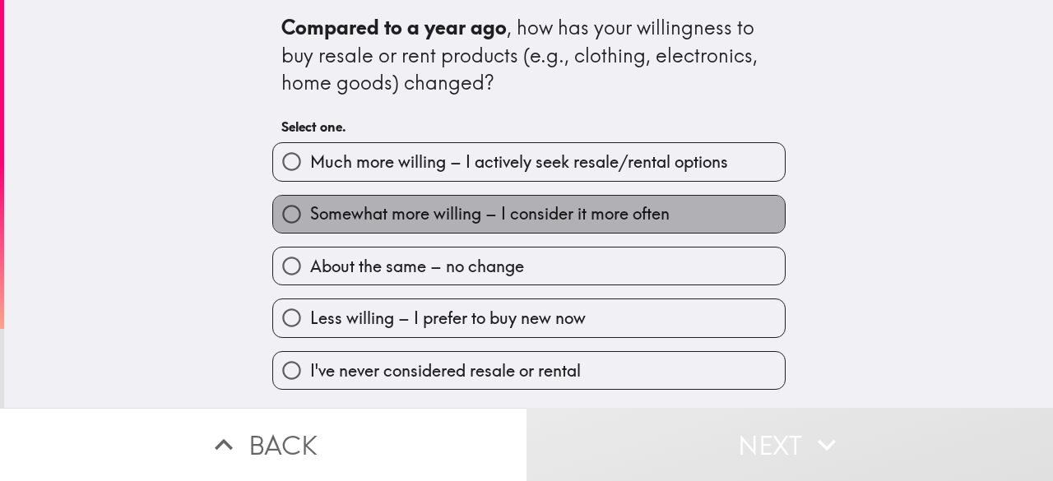
click at [554, 227] on label "Somewhat more willing – I consider it more often" at bounding box center [529, 214] width 512 height 37
click at [310, 227] on input "Somewhat more willing – I consider it more often" at bounding box center [291, 214] width 37 height 37
radio input "true"
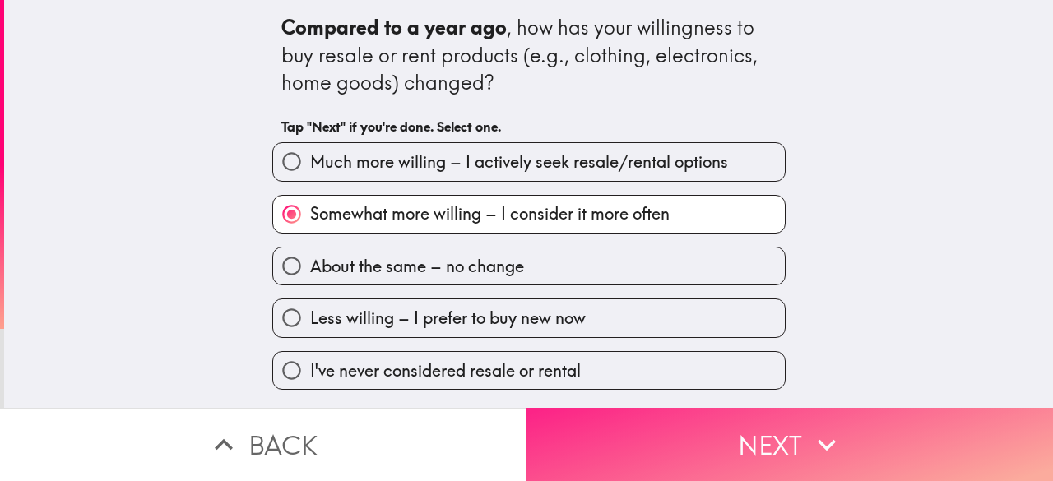
click at [602, 417] on button "Next" at bounding box center [789, 444] width 526 height 73
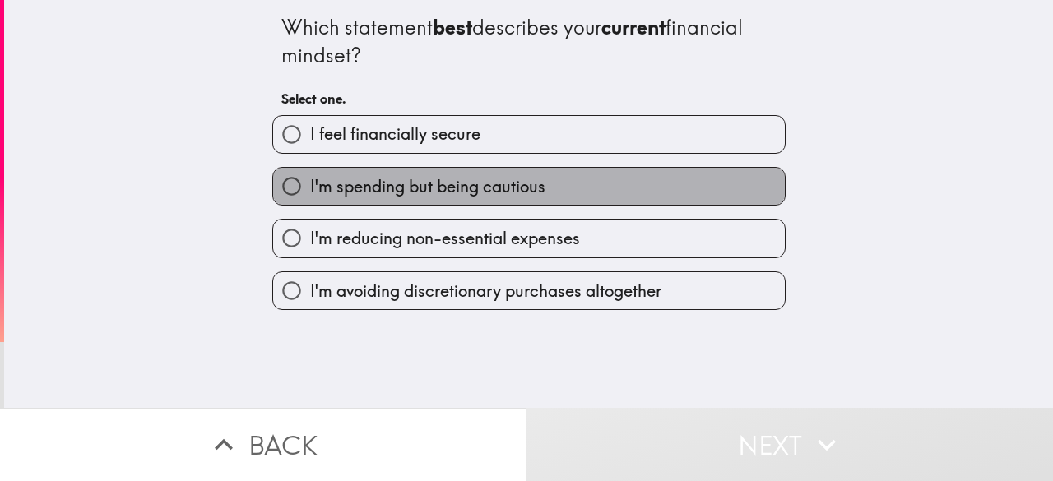
drag, startPoint x: 574, startPoint y: 169, endPoint x: 577, endPoint y: 182, distance: 13.6
click at [574, 170] on label "I'm spending but being cautious" at bounding box center [529, 186] width 512 height 37
click at [310, 170] on input "I'm spending but being cautious" at bounding box center [291, 186] width 37 height 37
radio input "true"
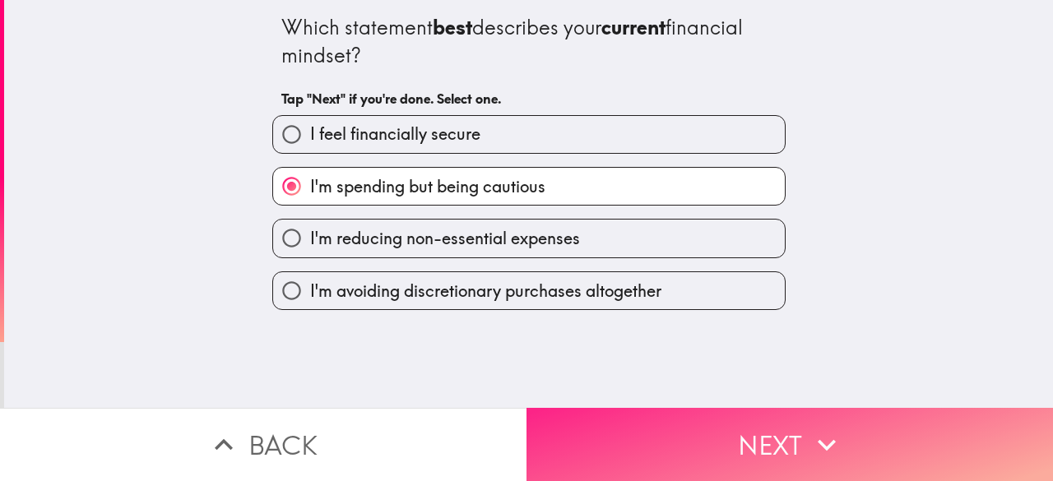
click at [619, 420] on button "Next" at bounding box center [789, 444] width 526 height 73
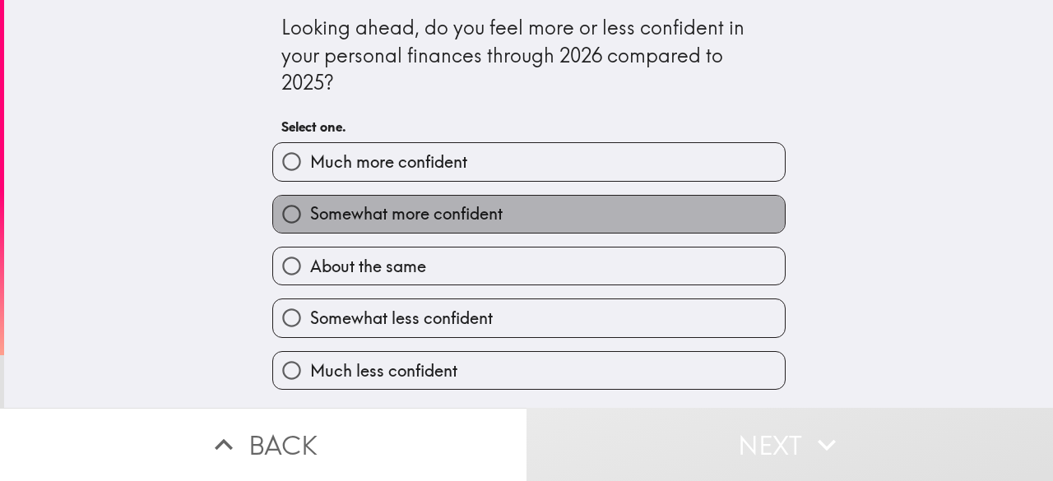
click at [586, 230] on label "Somewhat more confident" at bounding box center [529, 214] width 512 height 37
click at [310, 230] on input "Somewhat more confident" at bounding box center [291, 214] width 37 height 37
radio input "true"
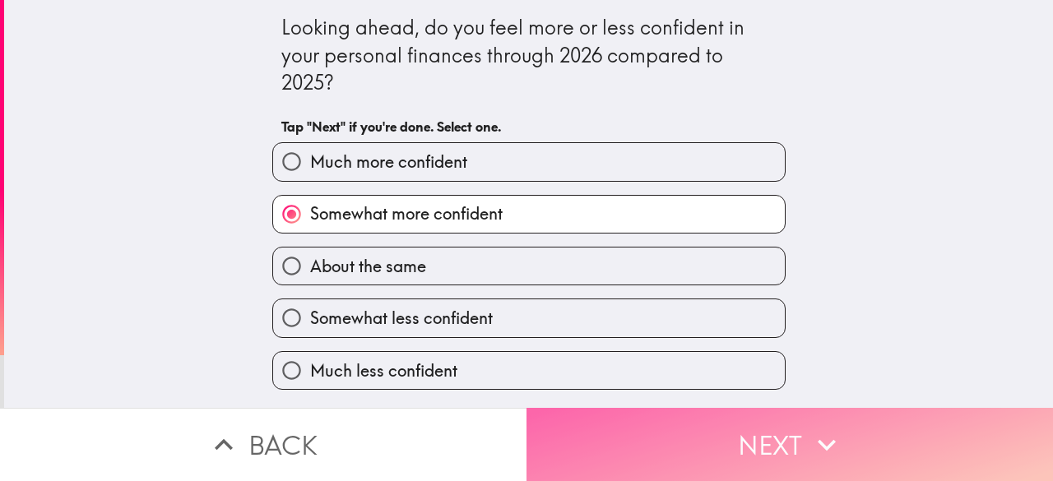
click at [614, 429] on button "Next" at bounding box center [789, 444] width 526 height 73
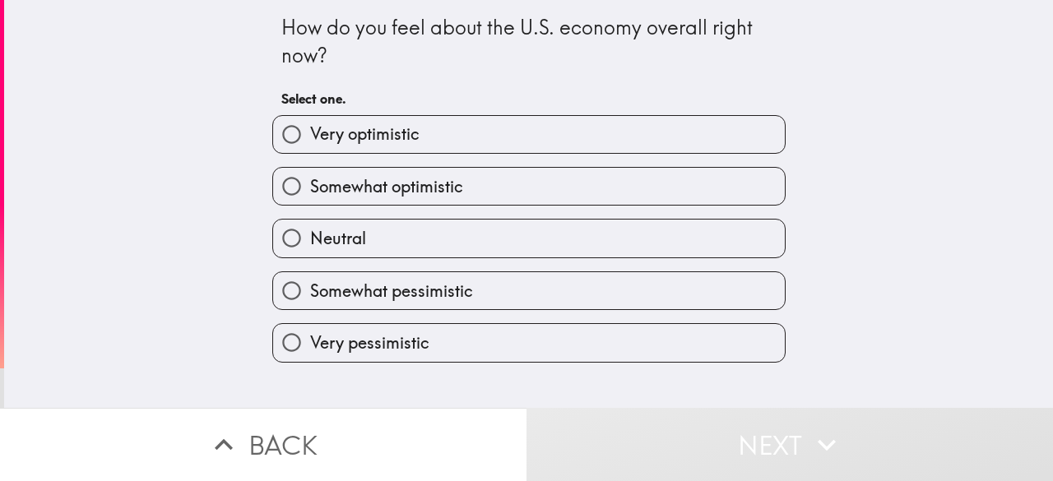
drag, startPoint x: 602, startPoint y: 175, endPoint x: 606, endPoint y: 183, distance: 9.2
click at [603, 175] on label "Somewhat optimistic" at bounding box center [529, 186] width 512 height 37
click at [310, 175] on input "Somewhat optimistic" at bounding box center [291, 186] width 37 height 37
radio input "true"
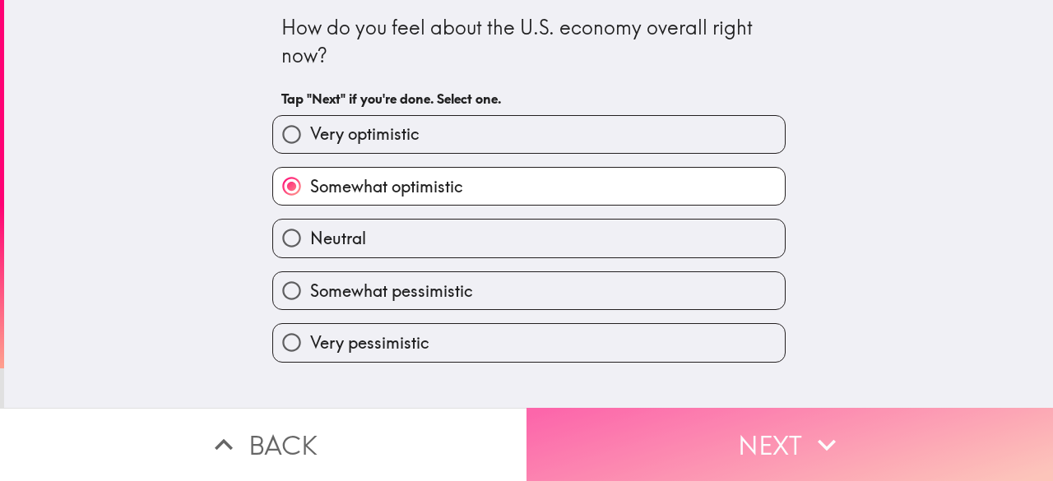
click at [619, 456] on button "Next" at bounding box center [789, 444] width 526 height 73
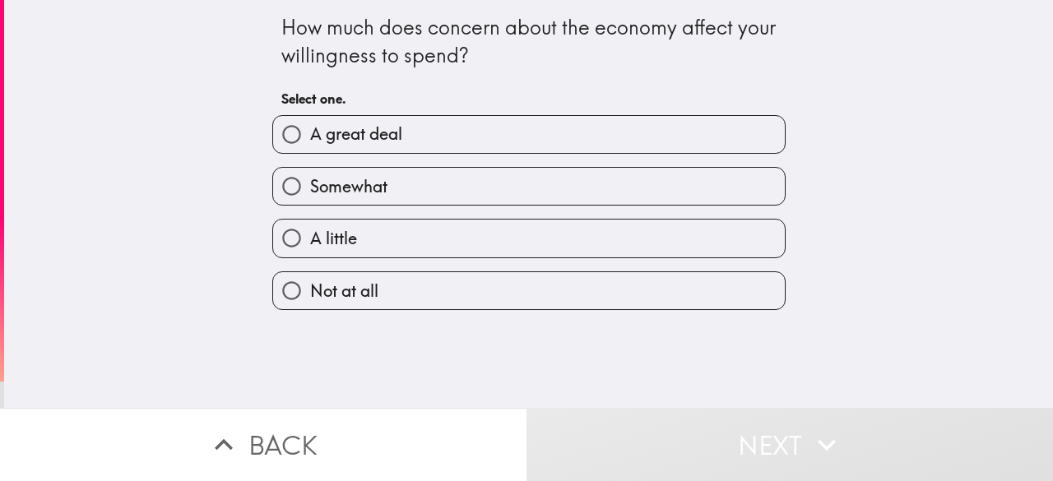
click at [608, 125] on label "A great deal" at bounding box center [529, 134] width 512 height 37
click at [310, 125] on input "A great deal" at bounding box center [291, 134] width 37 height 37
radio input "true"
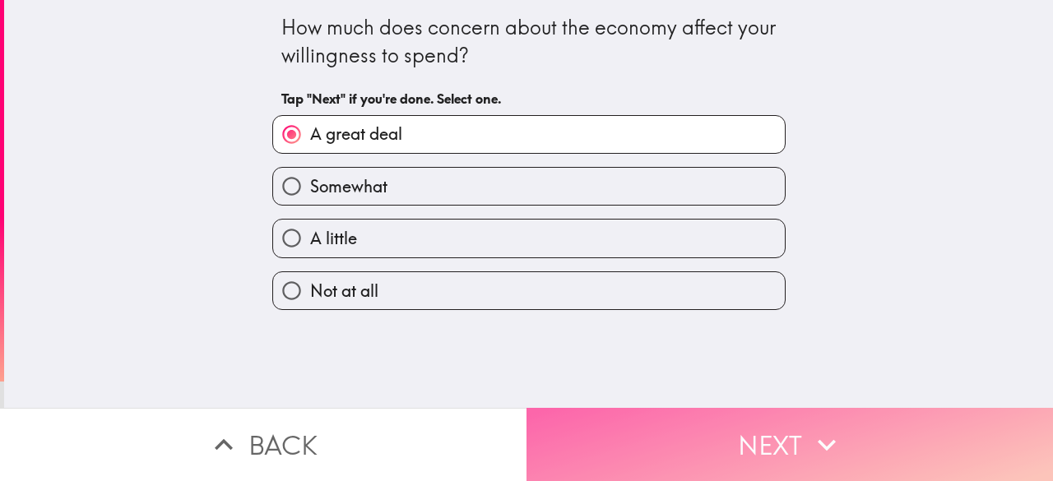
click at [638, 447] on button "Next" at bounding box center [789, 444] width 526 height 73
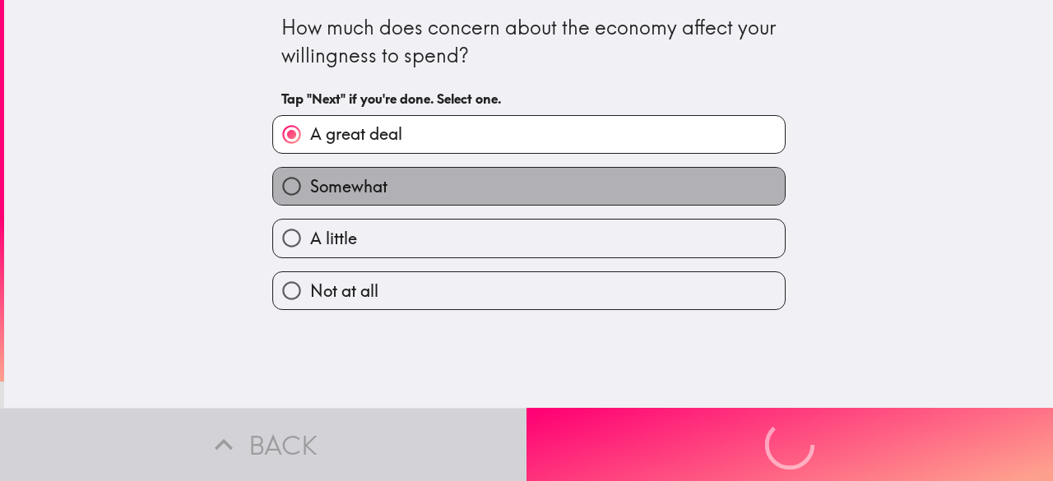
click at [562, 188] on label "Somewhat" at bounding box center [529, 186] width 512 height 37
click at [310, 188] on input "Somewhat" at bounding box center [291, 186] width 37 height 37
radio input "true"
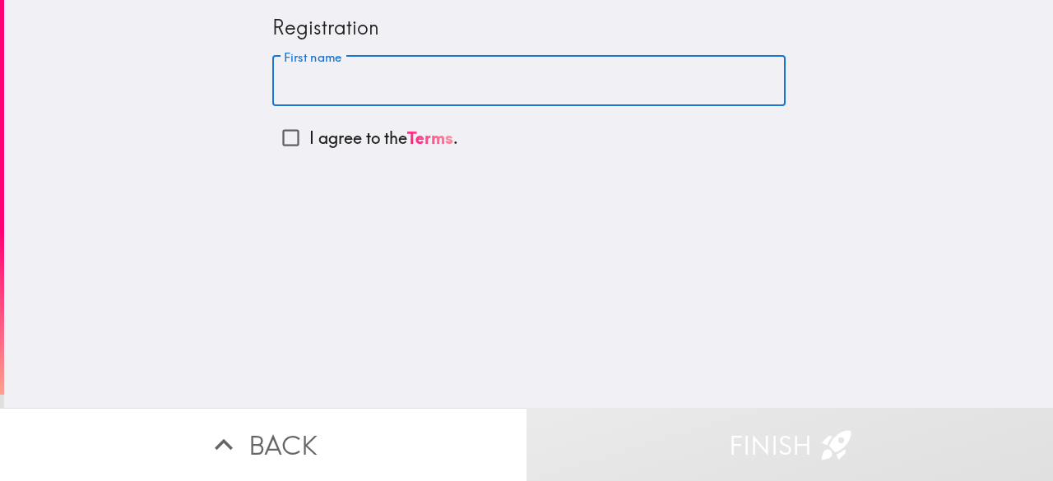
click at [418, 82] on input "First name" at bounding box center [528, 81] width 513 height 51
click at [373, 141] on p "I agree to the Terms ." at bounding box center [383, 138] width 149 height 23
click at [309, 141] on input "I agree to the Terms ." at bounding box center [290, 137] width 37 height 37
checkbox input "true"
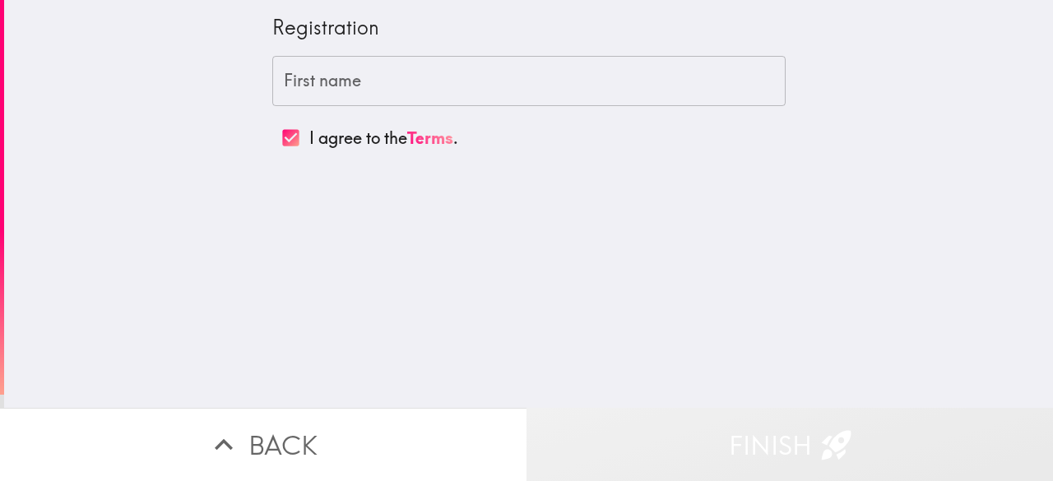
click at [719, 429] on button "Finish" at bounding box center [789, 444] width 526 height 73
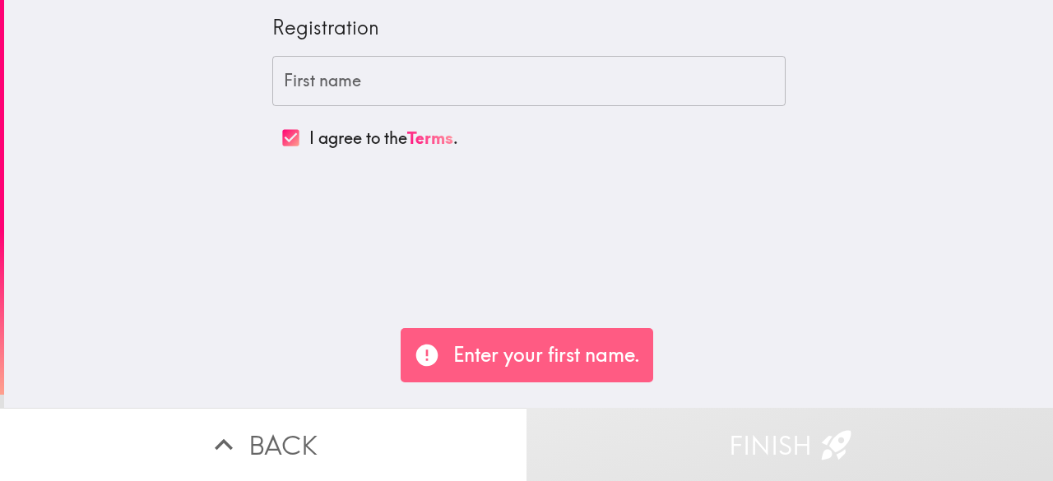
click at [597, 266] on div "Registration First name First name I agree to the Terms ." at bounding box center [528, 204] width 1049 height 408
click at [626, 437] on button "Finish" at bounding box center [789, 444] width 526 height 73
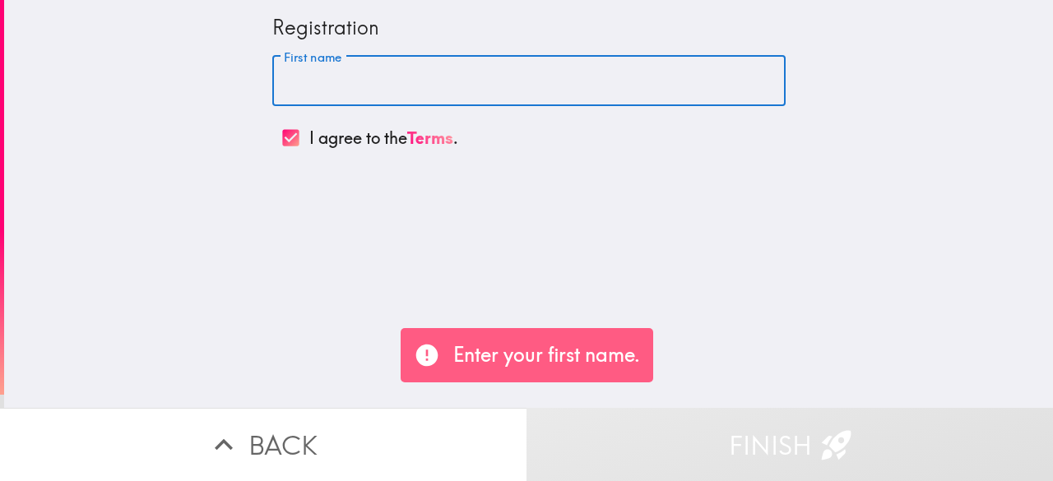
click at [466, 94] on input "First name" at bounding box center [528, 81] width 513 height 51
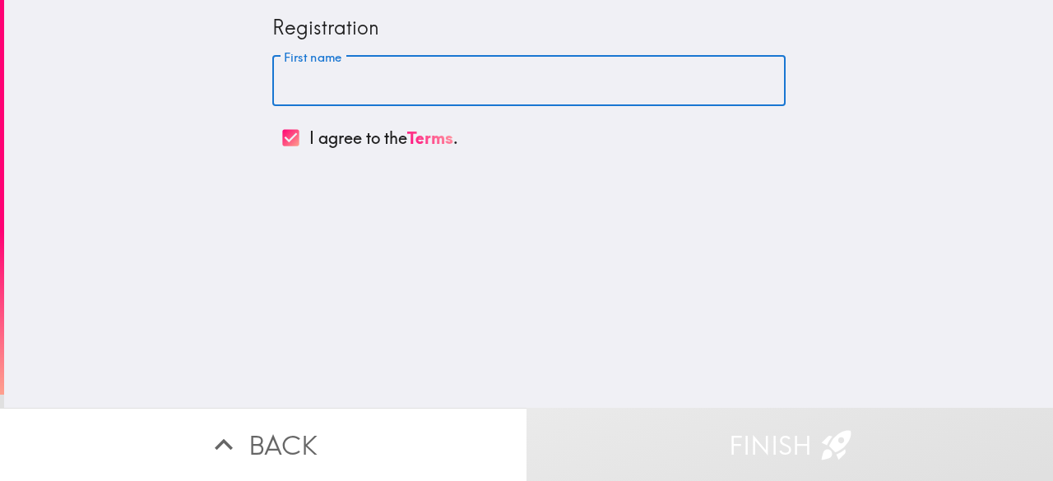
click at [439, 83] on input "First name" at bounding box center [528, 81] width 513 height 51
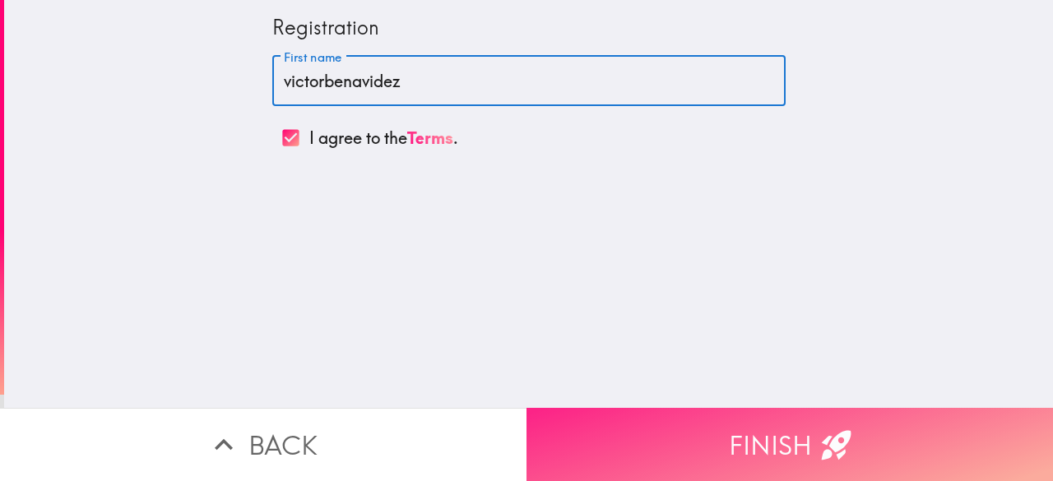
type input "victorbenavidez"
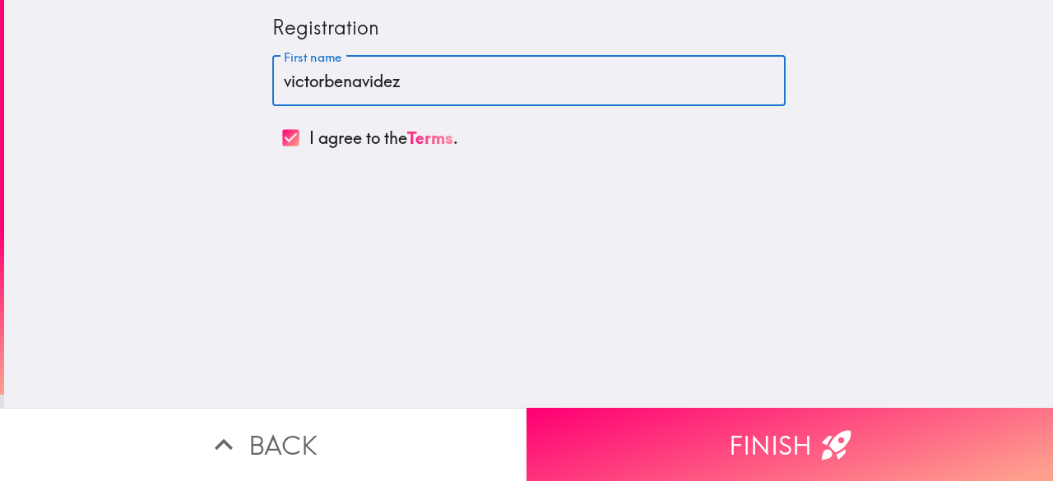
click at [589, 410] on button "Finish" at bounding box center [789, 444] width 526 height 73
